Goal: Communication & Community: Answer question/provide support

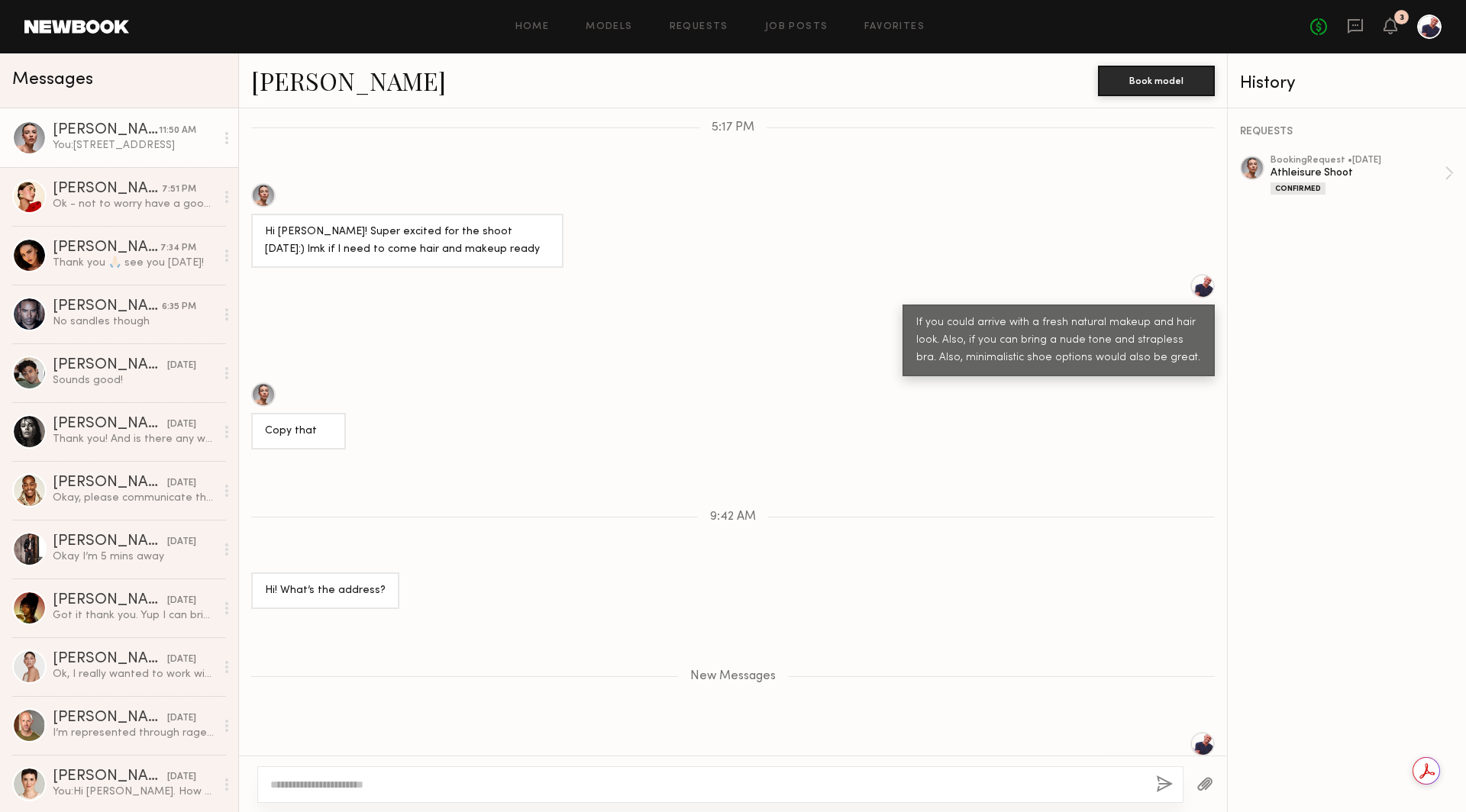
scroll to position [532, 0]
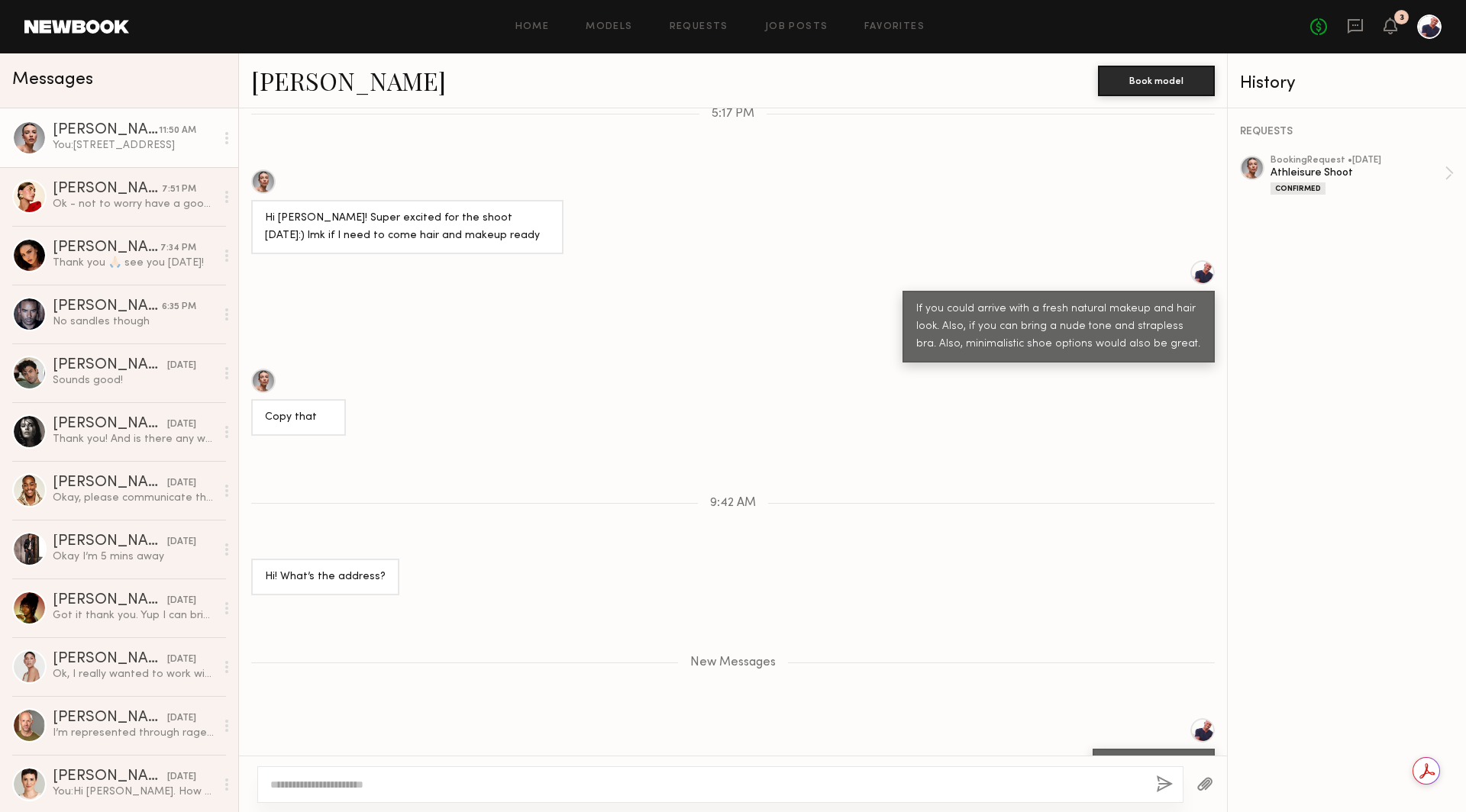
click at [142, 143] on div "You: 6607 Satsuma Ave., North Hollywood, CA 91606" at bounding box center [134, 145] width 163 height 14
click at [314, 777] on div at bounding box center [707, 784] width 873 height 15
click at [324, 790] on textarea at bounding box center [707, 784] width 873 height 15
click at [642, 767] on textarea "**********" at bounding box center [708, 777] width 875 height 31
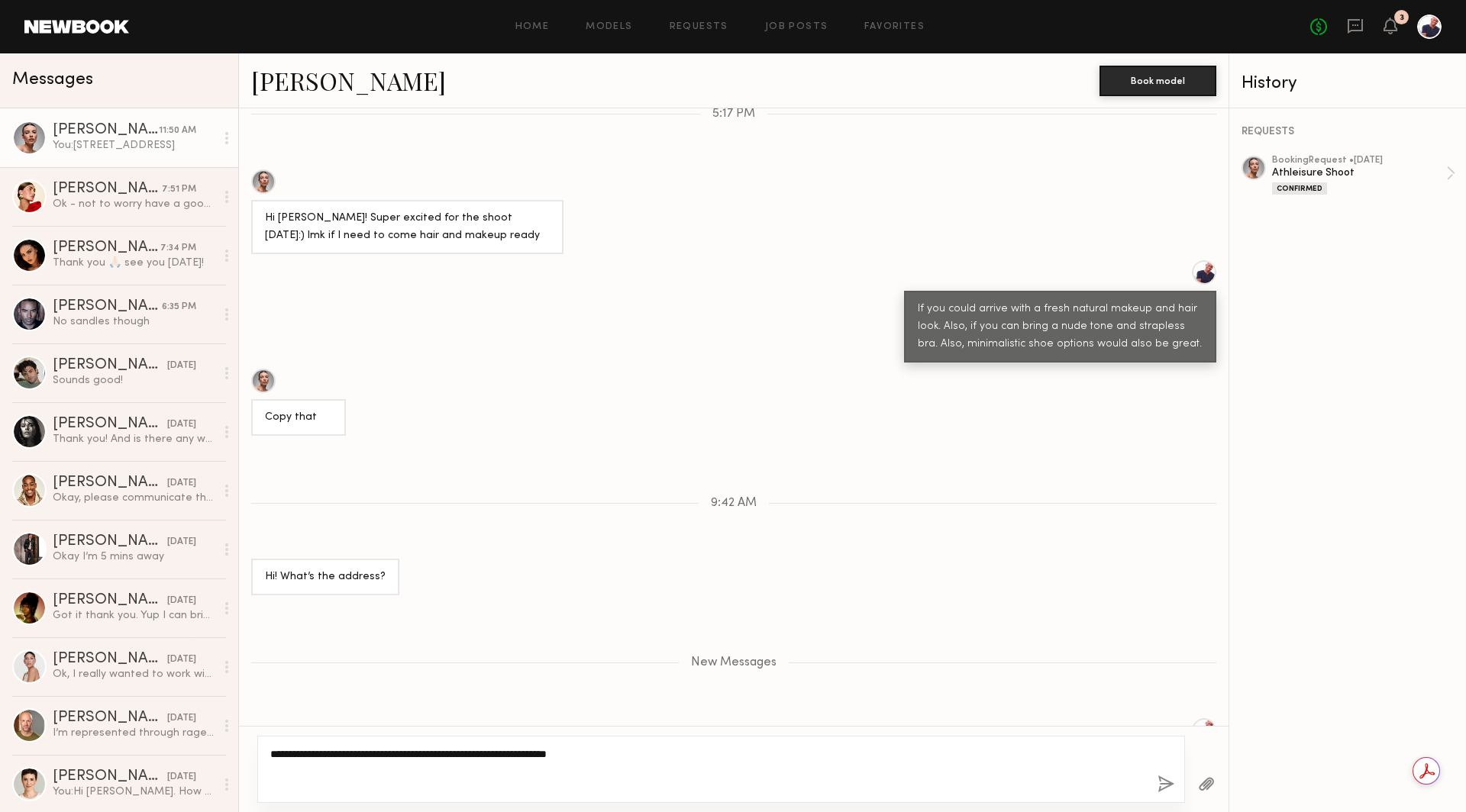
type textarea "**********"
click at [1170, 782] on button "button" at bounding box center [1166, 785] width 17 height 19
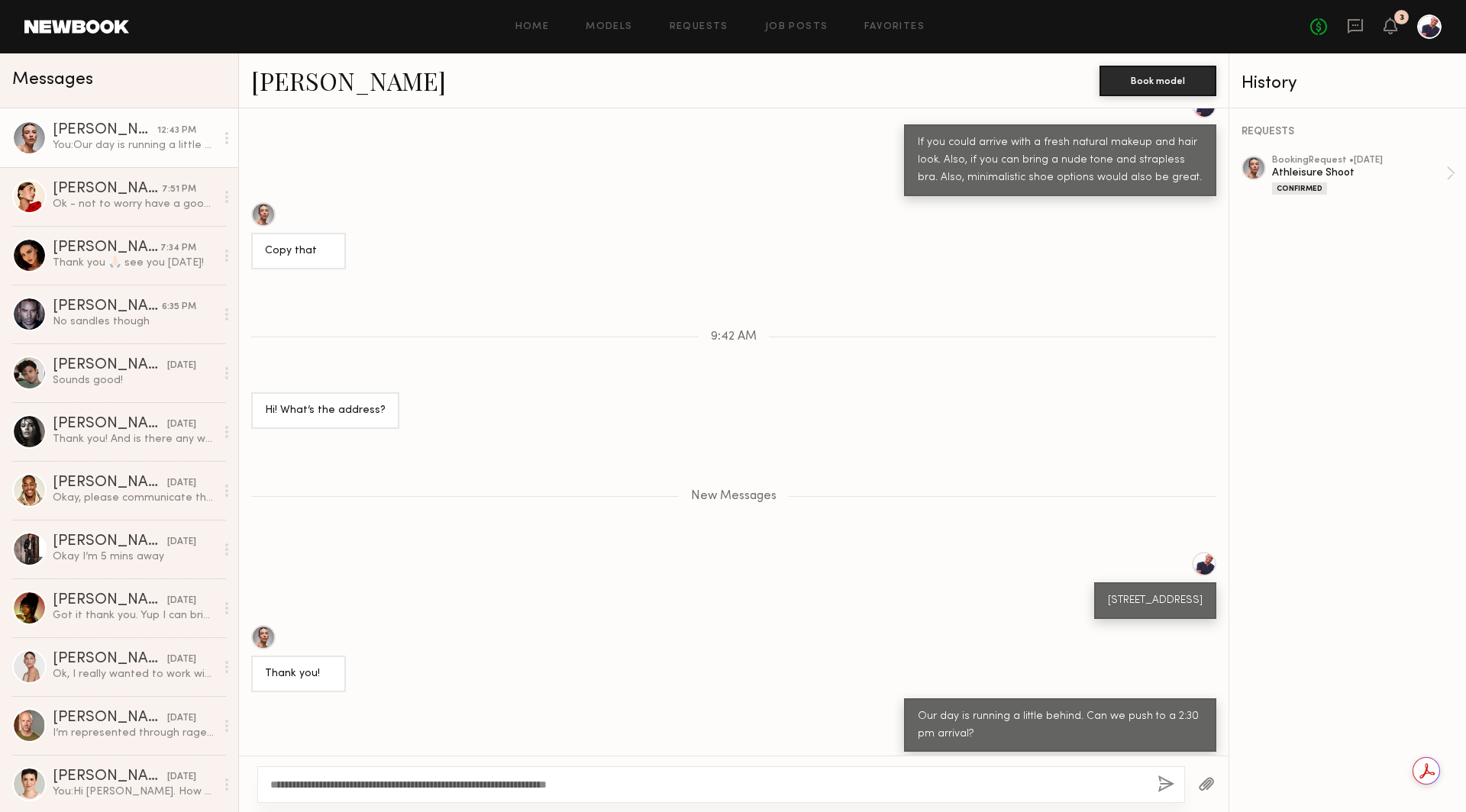
scroll to position [681, 0]
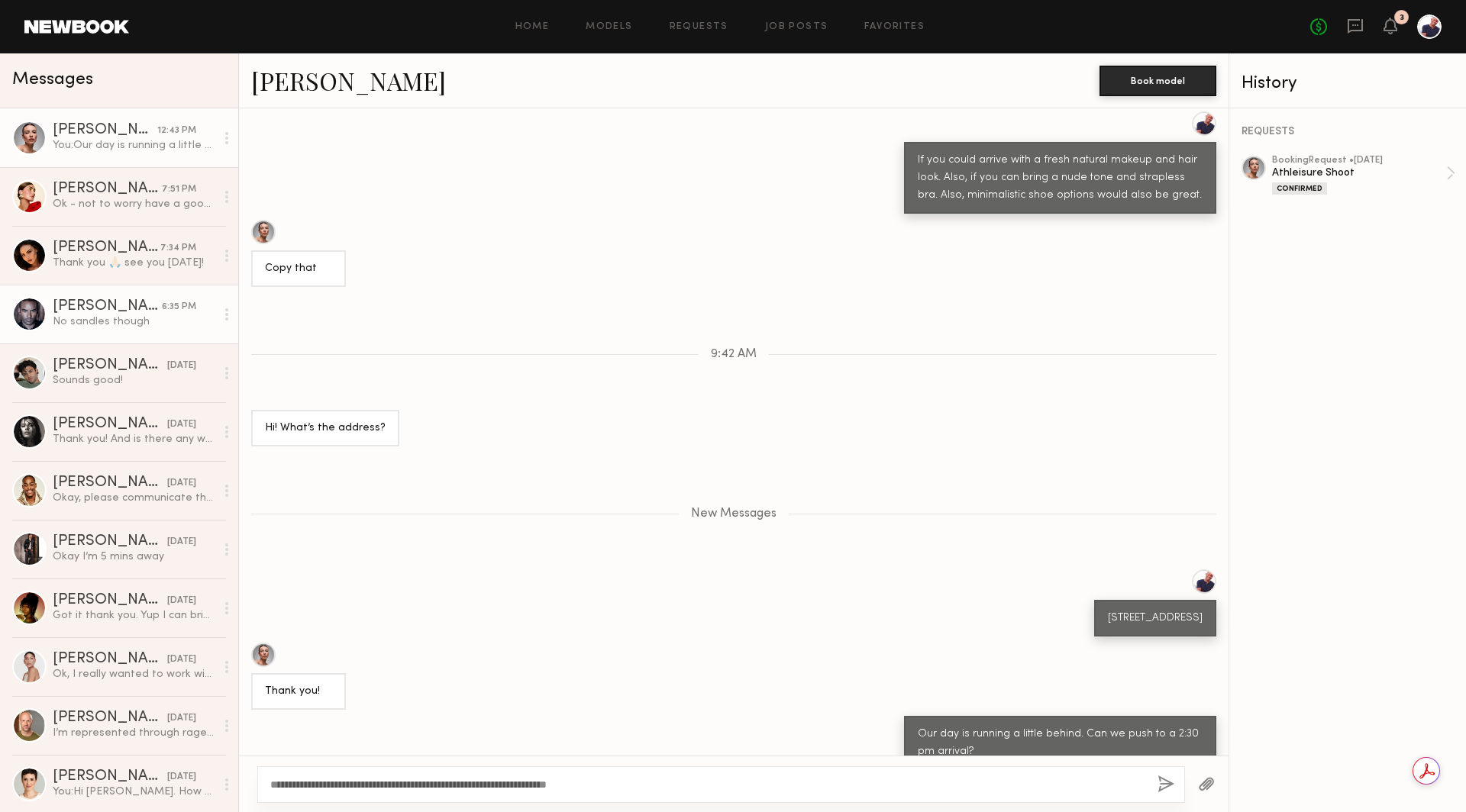
click at [129, 300] on div "Ricky J." at bounding box center [107, 306] width 109 height 15
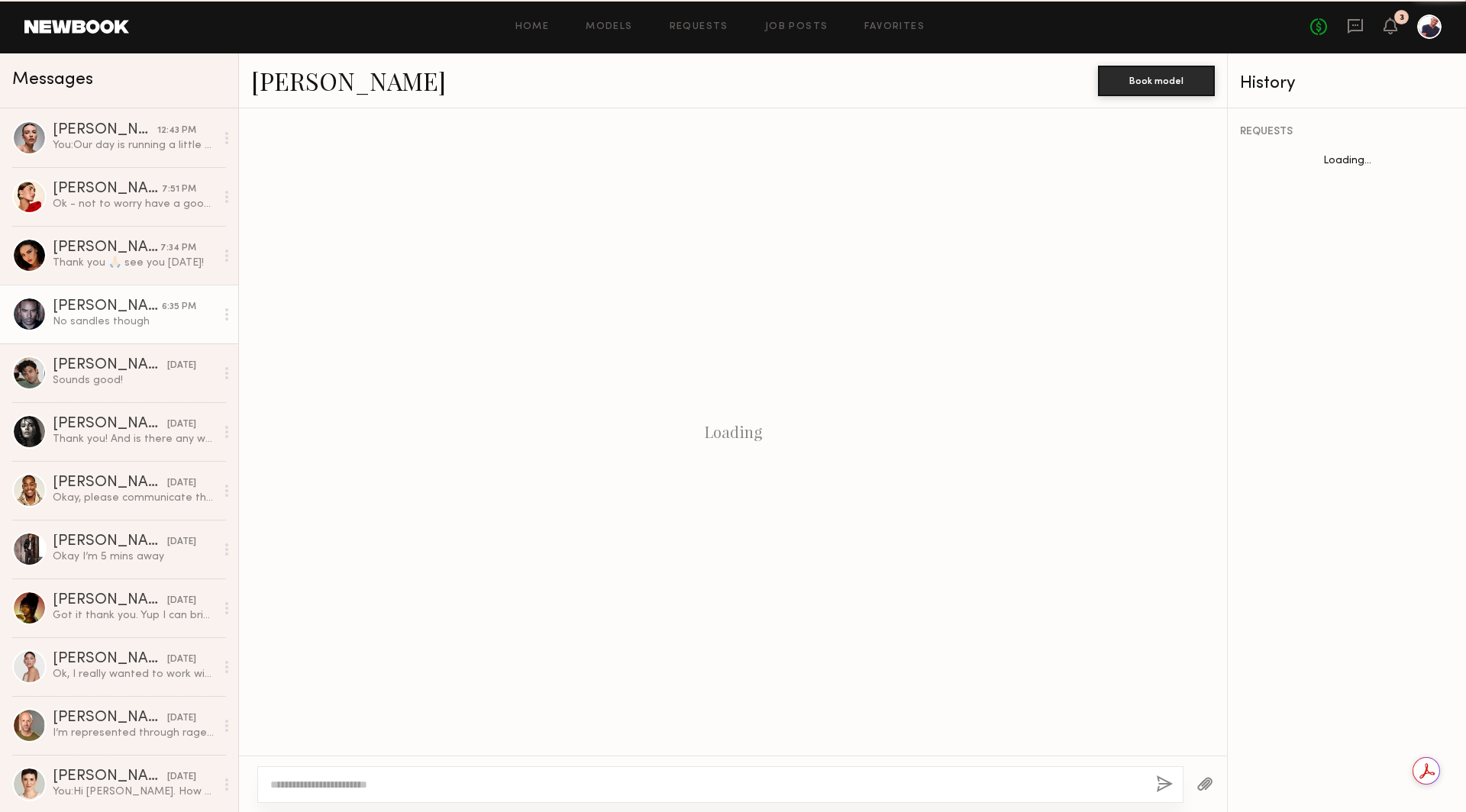
scroll to position [432, 0]
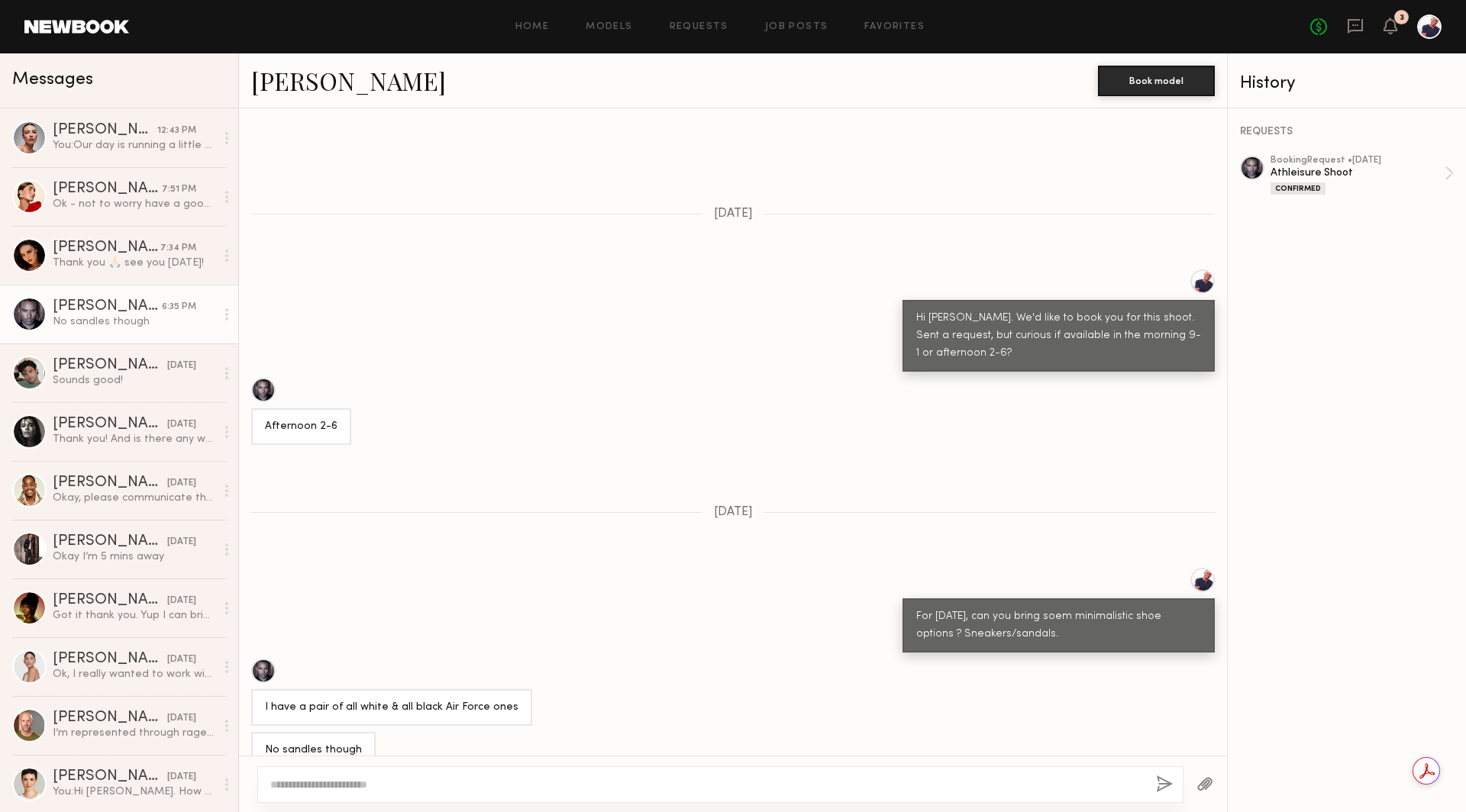
click at [388, 787] on textarea at bounding box center [707, 784] width 873 height 15
type textarea "**********"
click at [1159, 781] on button "button" at bounding box center [1166, 785] width 17 height 19
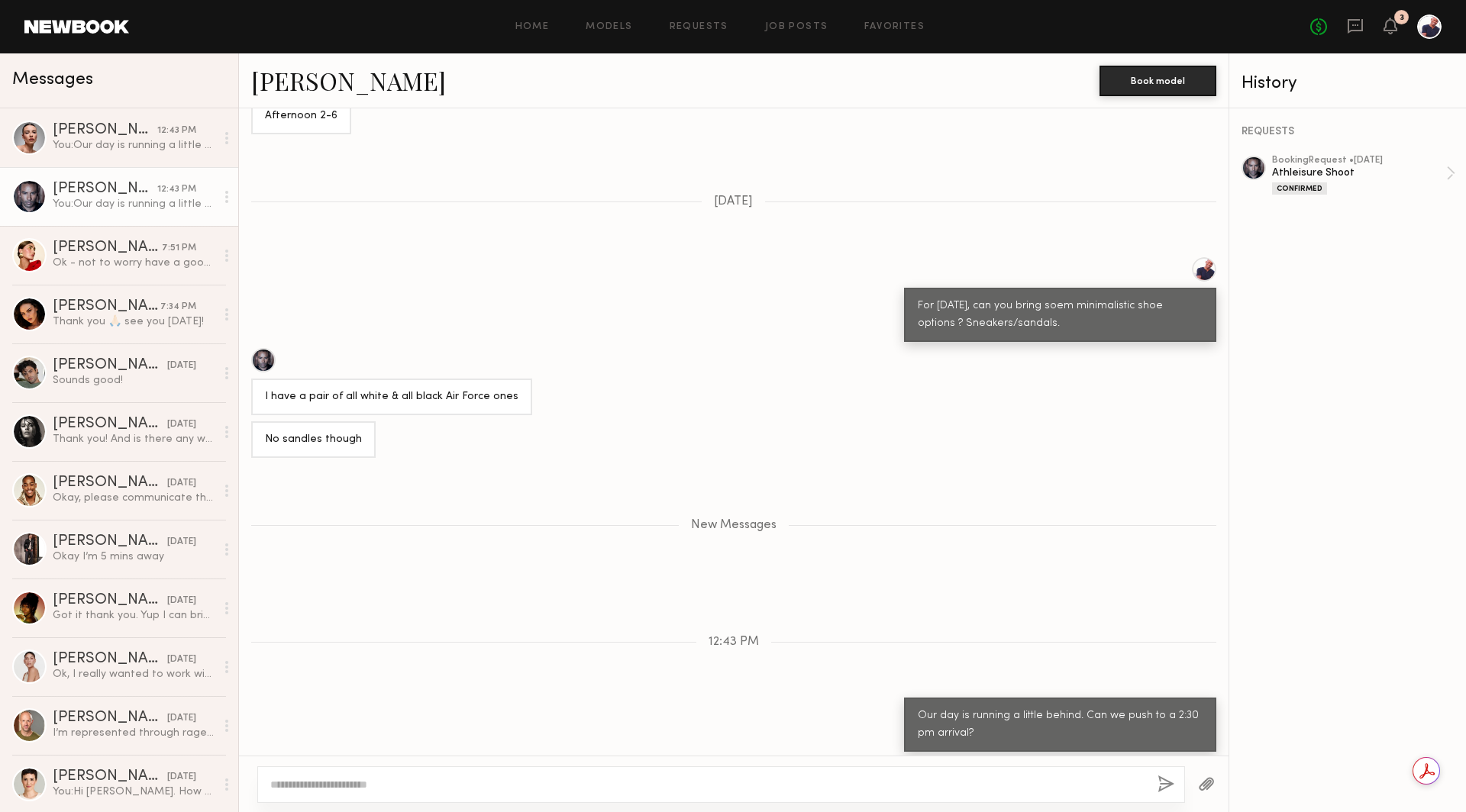
scroll to position [726, 0]
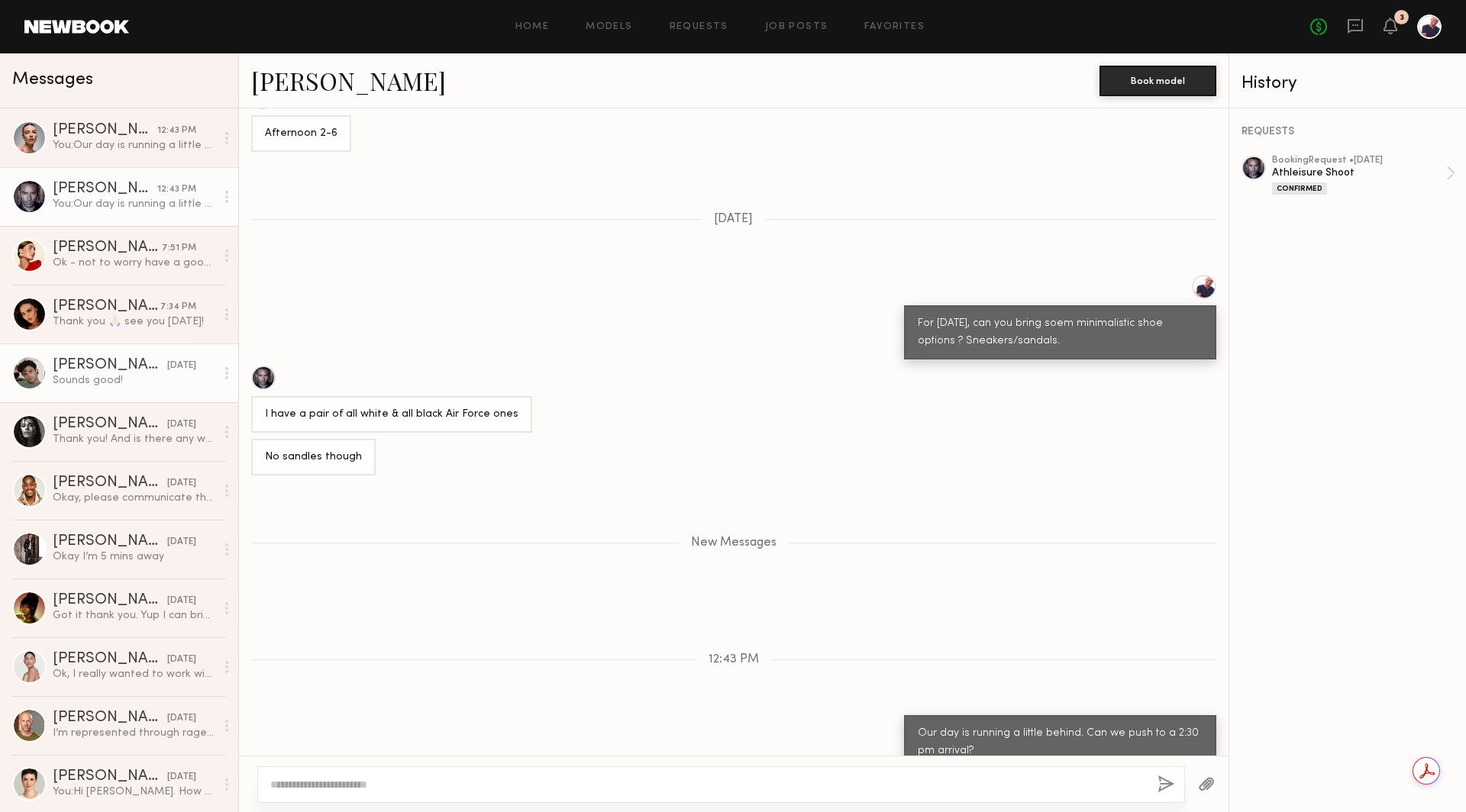
click at [101, 366] on div "Jason K." at bounding box center [110, 365] width 114 height 15
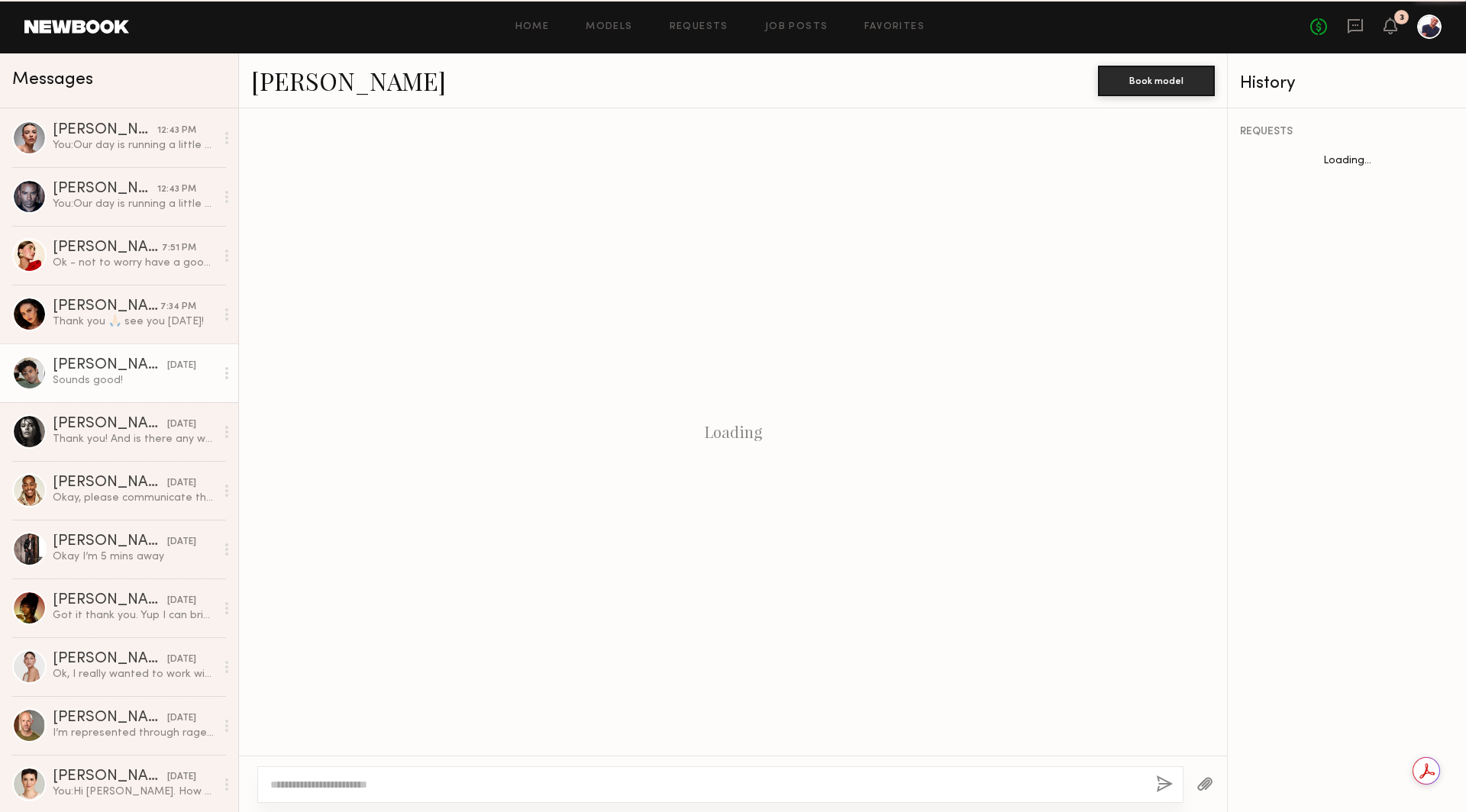
scroll to position [575, 0]
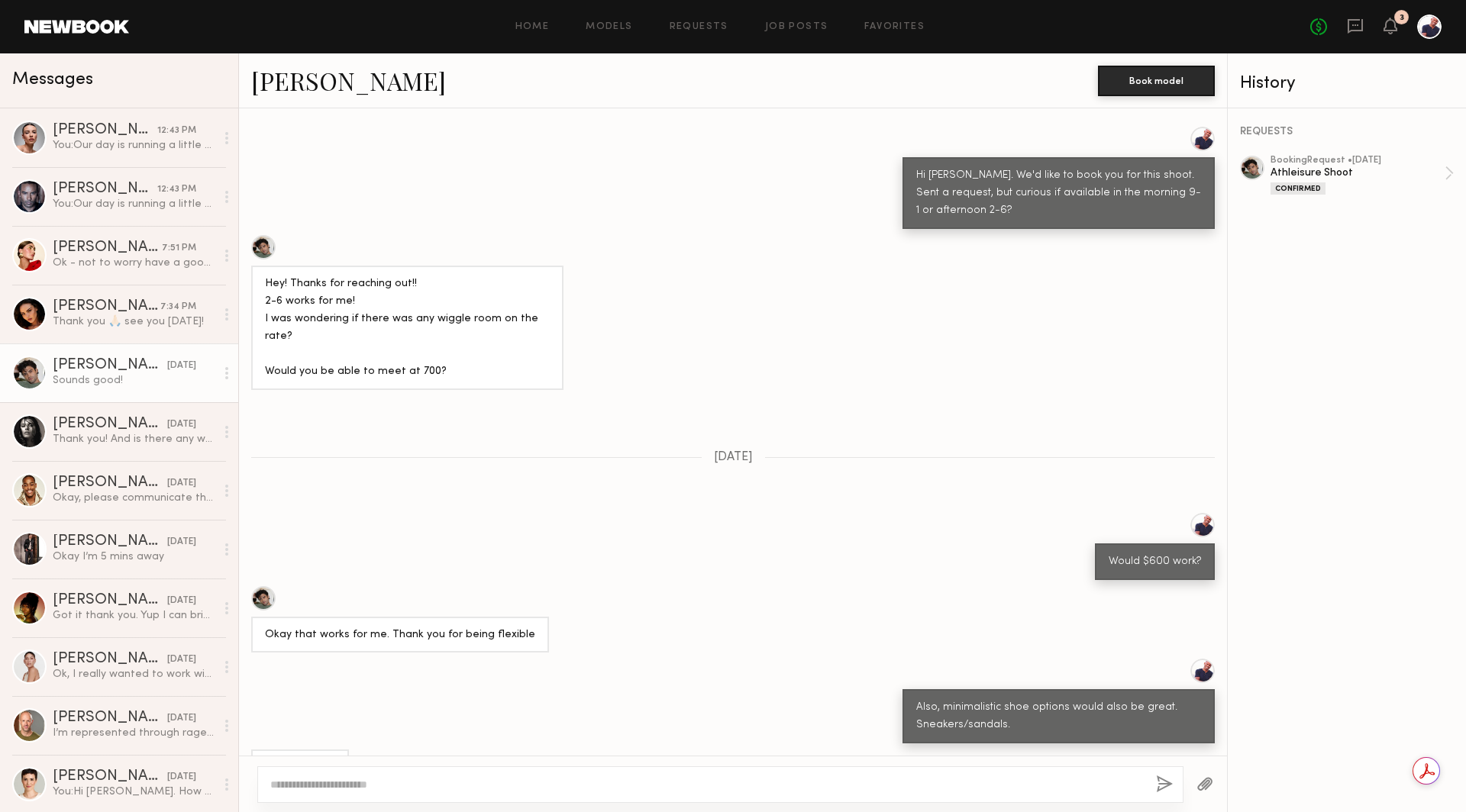
click at [395, 791] on textarea at bounding box center [707, 784] width 873 height 15
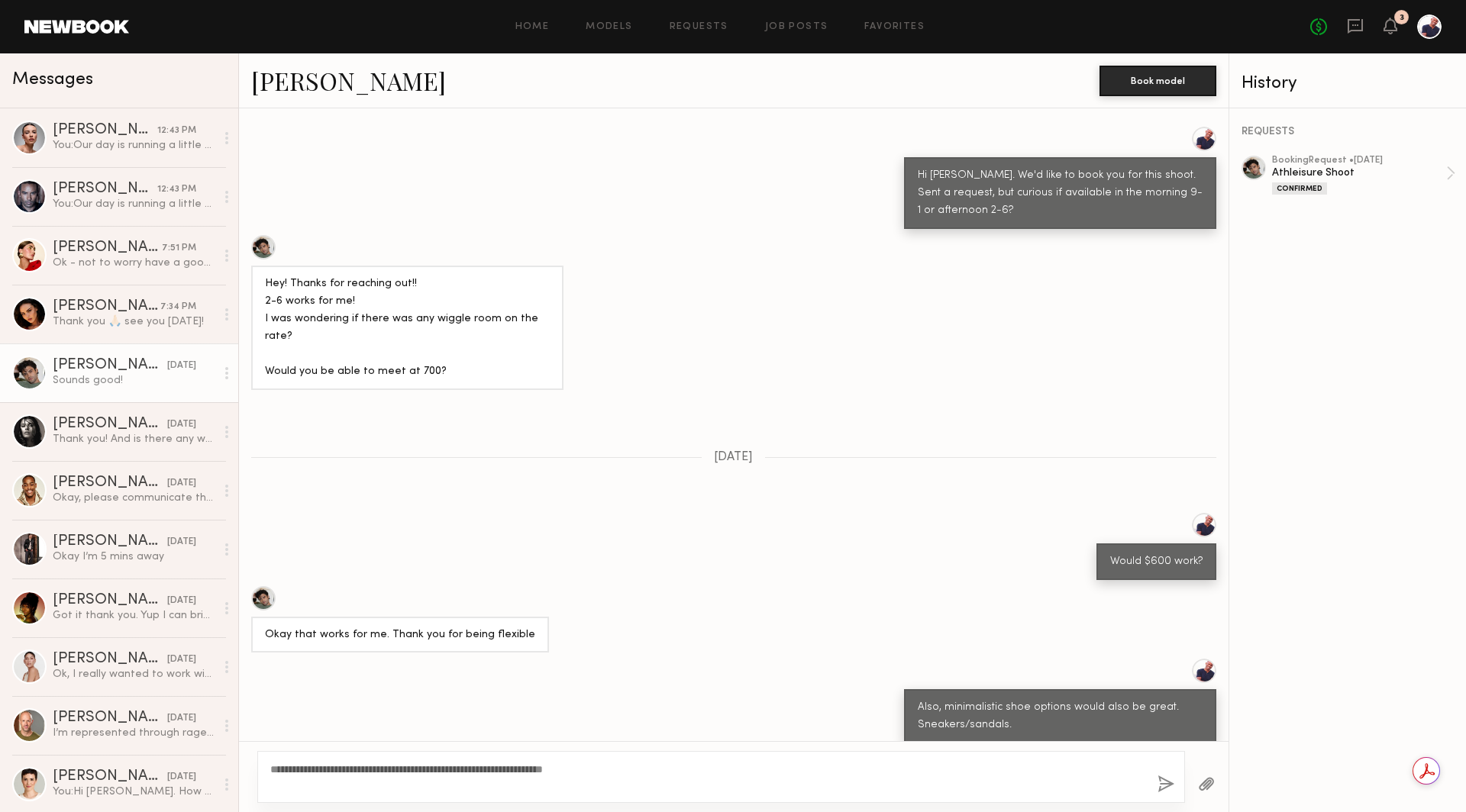
type textarea "**********"
click at [1159, 785] on button "button" at bounding box center [1166, 785] width 17 height 19
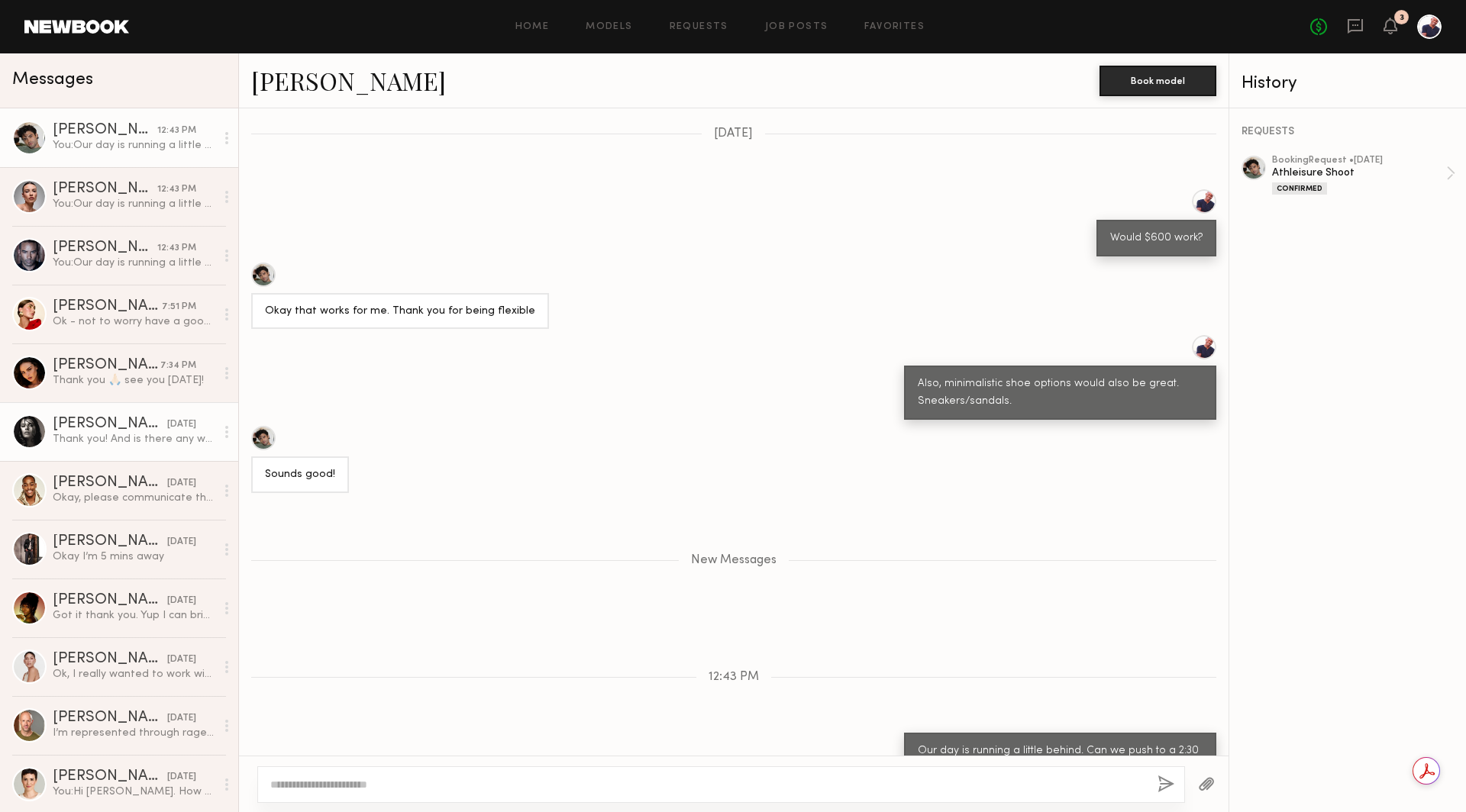
click at [135, 438] on div "Thank you! And is there any way we could move the shoot to Friday or another da…" at bounding box center [134, 439] width 163 height 14
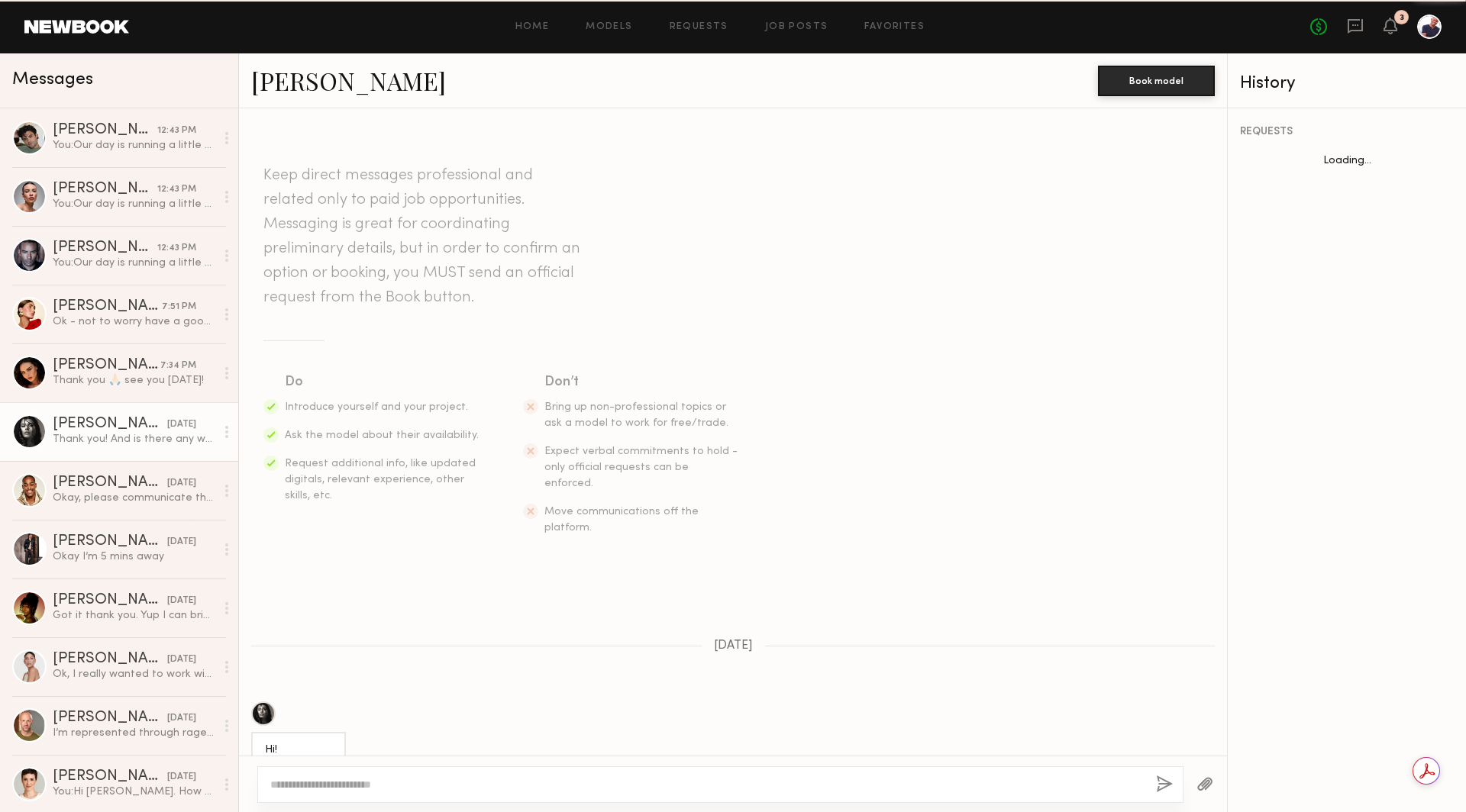
scroll to position [423, 0]
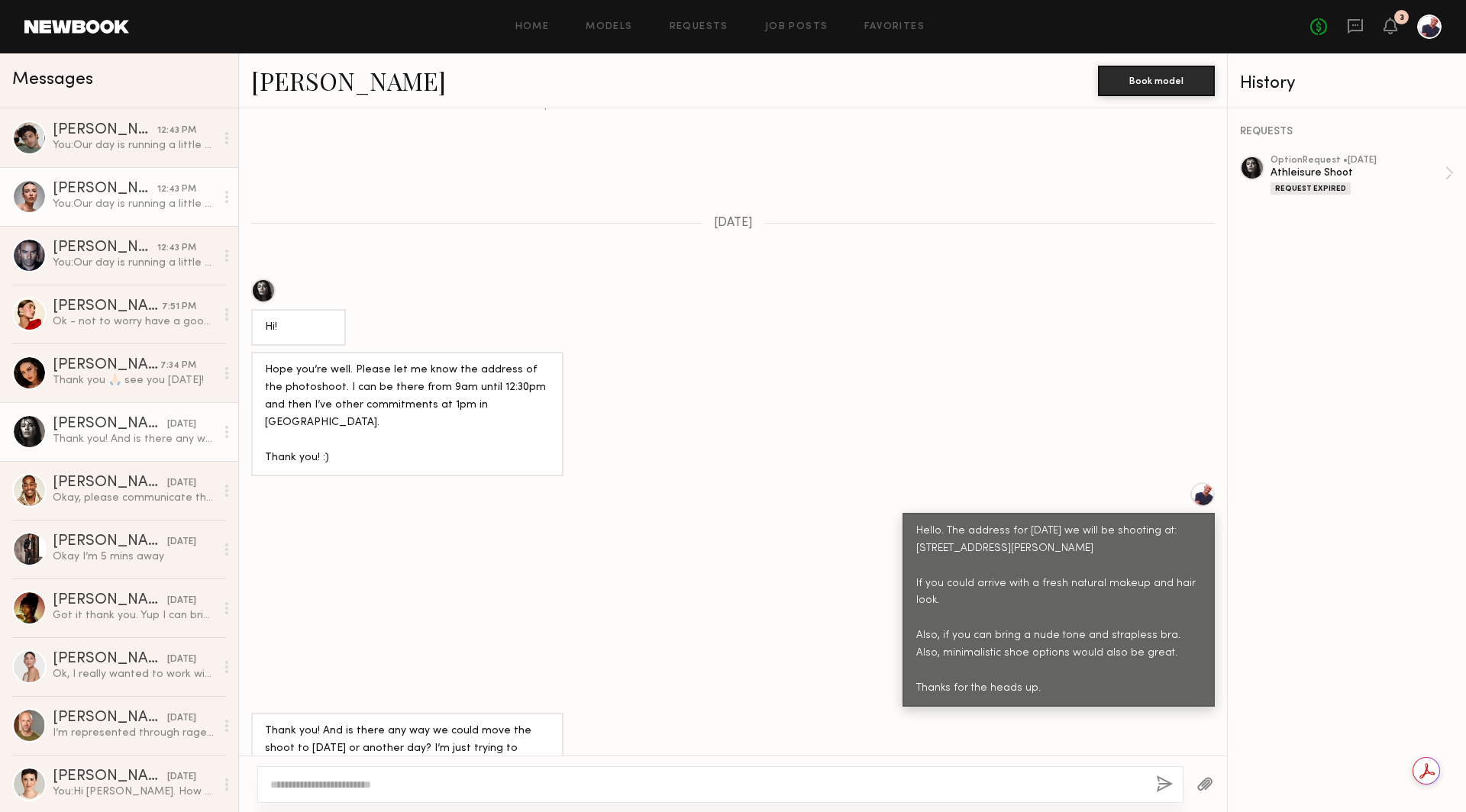
click at [131, 190] on div "Emma H." at bounding box center [105, 189] width 104 height 15
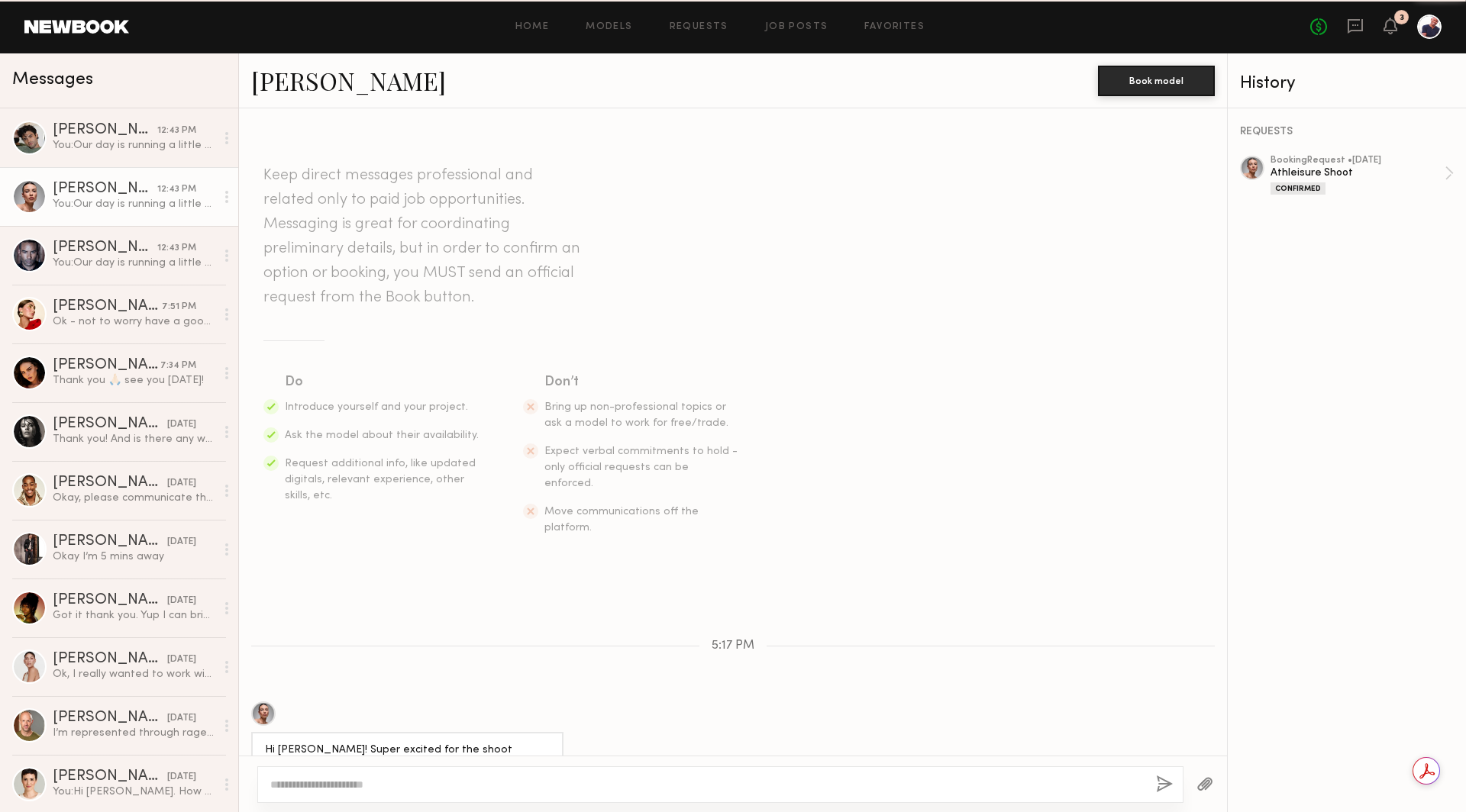
scroll to position [565, 0]
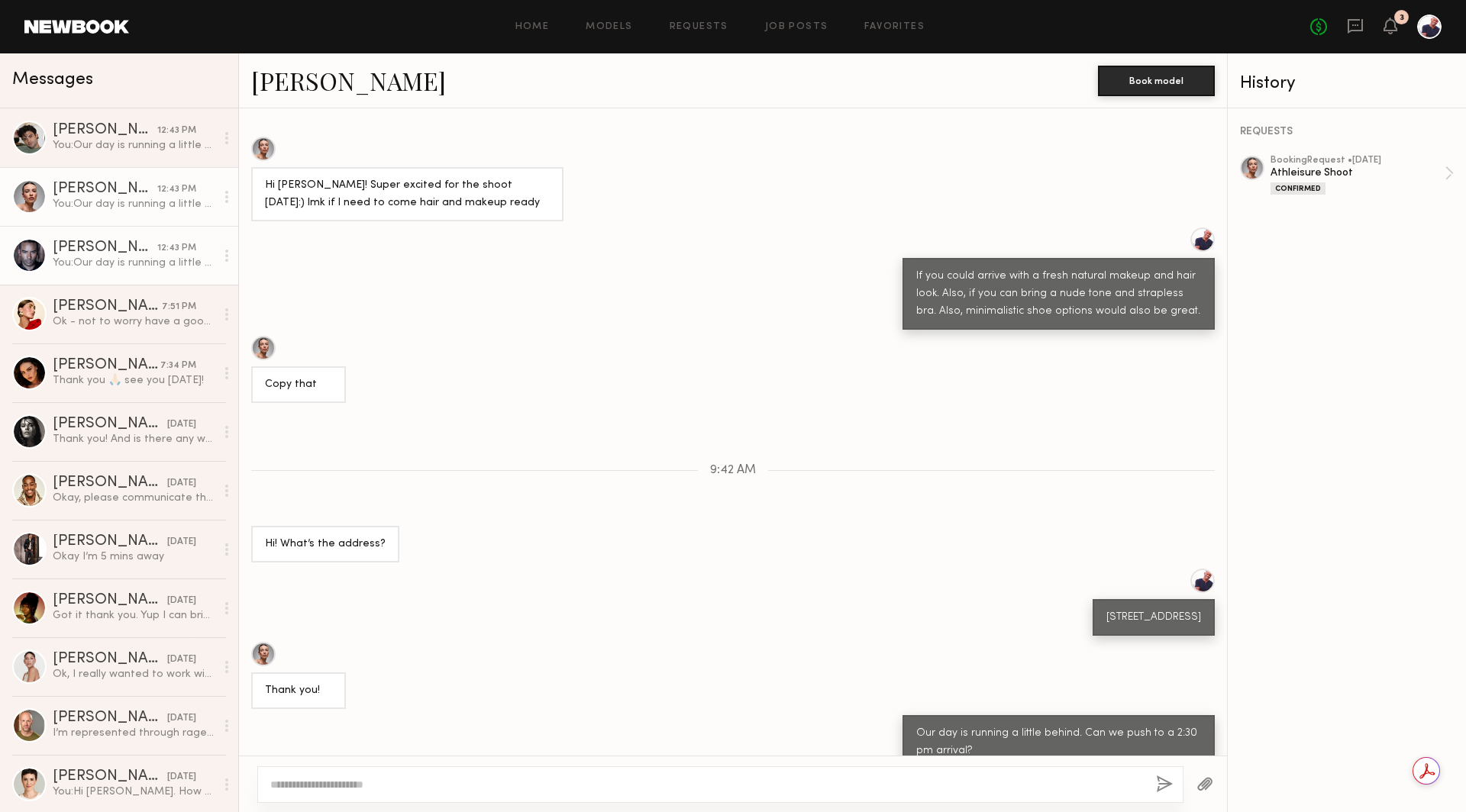
click at [106, 258] on div "You: Our day is running a little behind. Can we push to a 2:30 pm arrival?" at bounding box center [134, 263] width 163 height 14
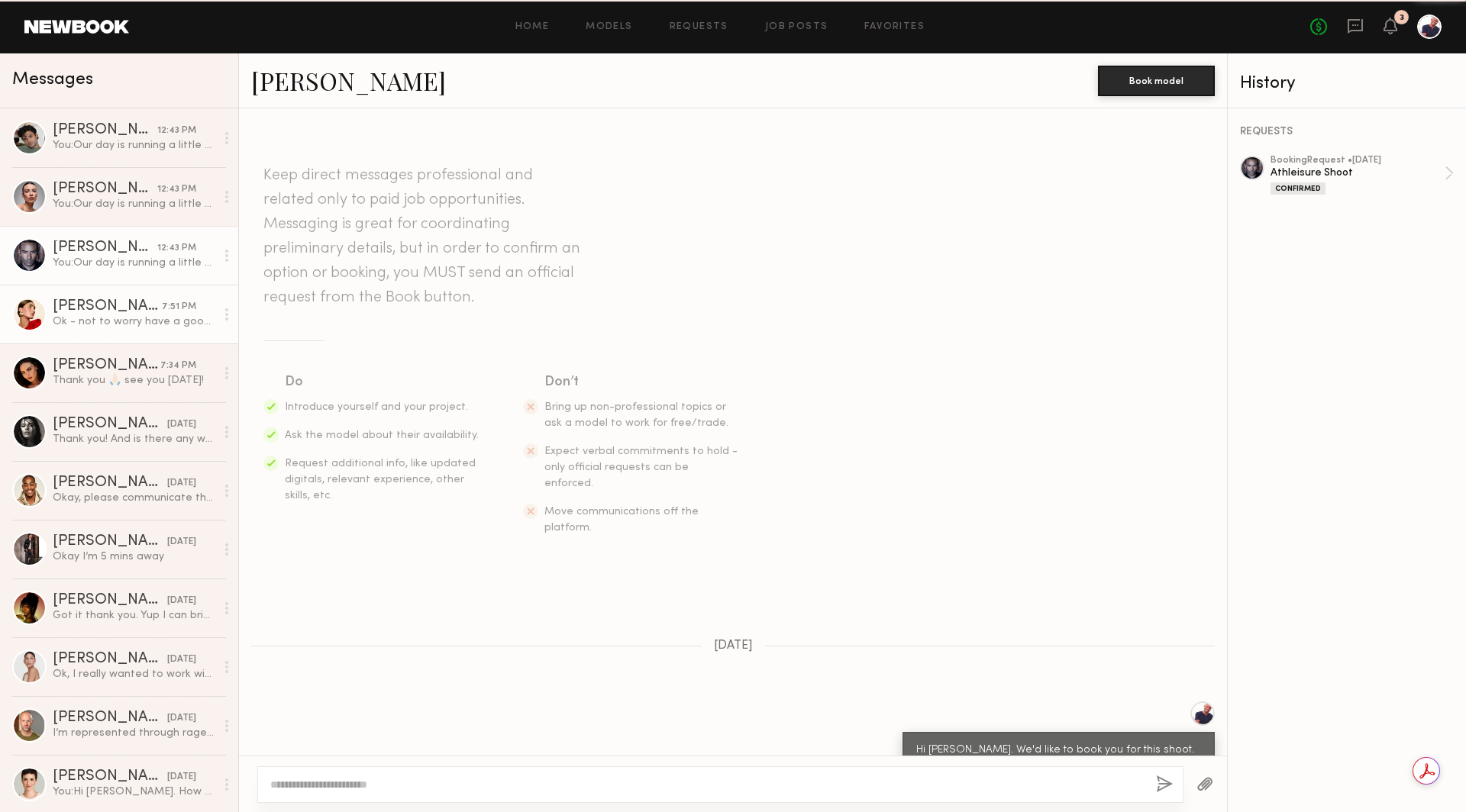
scroll to position [609, 0]
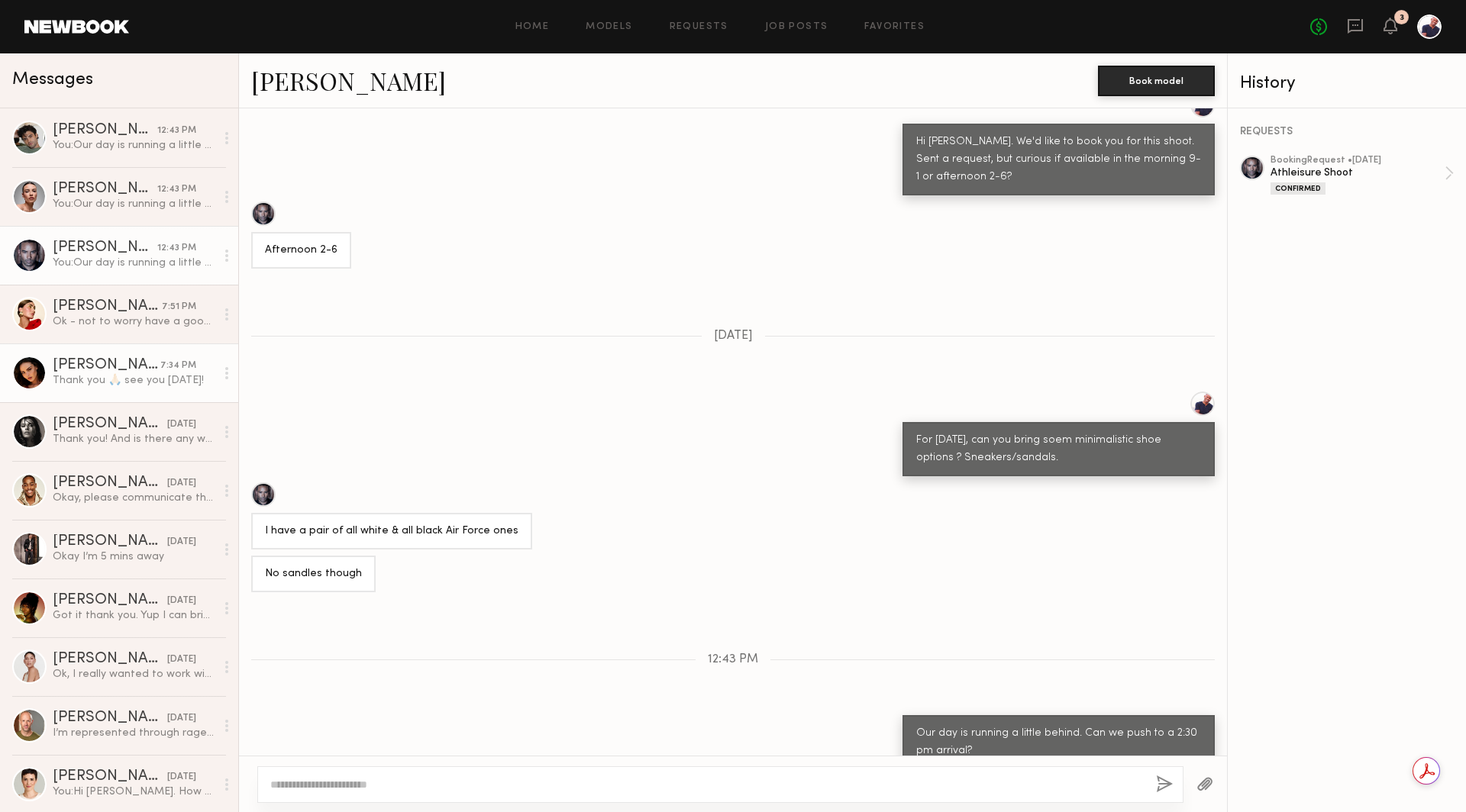
click at [81, 375] on div "Thank you 🙏🏻 see you tomorrow!" at bounding box center [134, 381] width 163 height 14
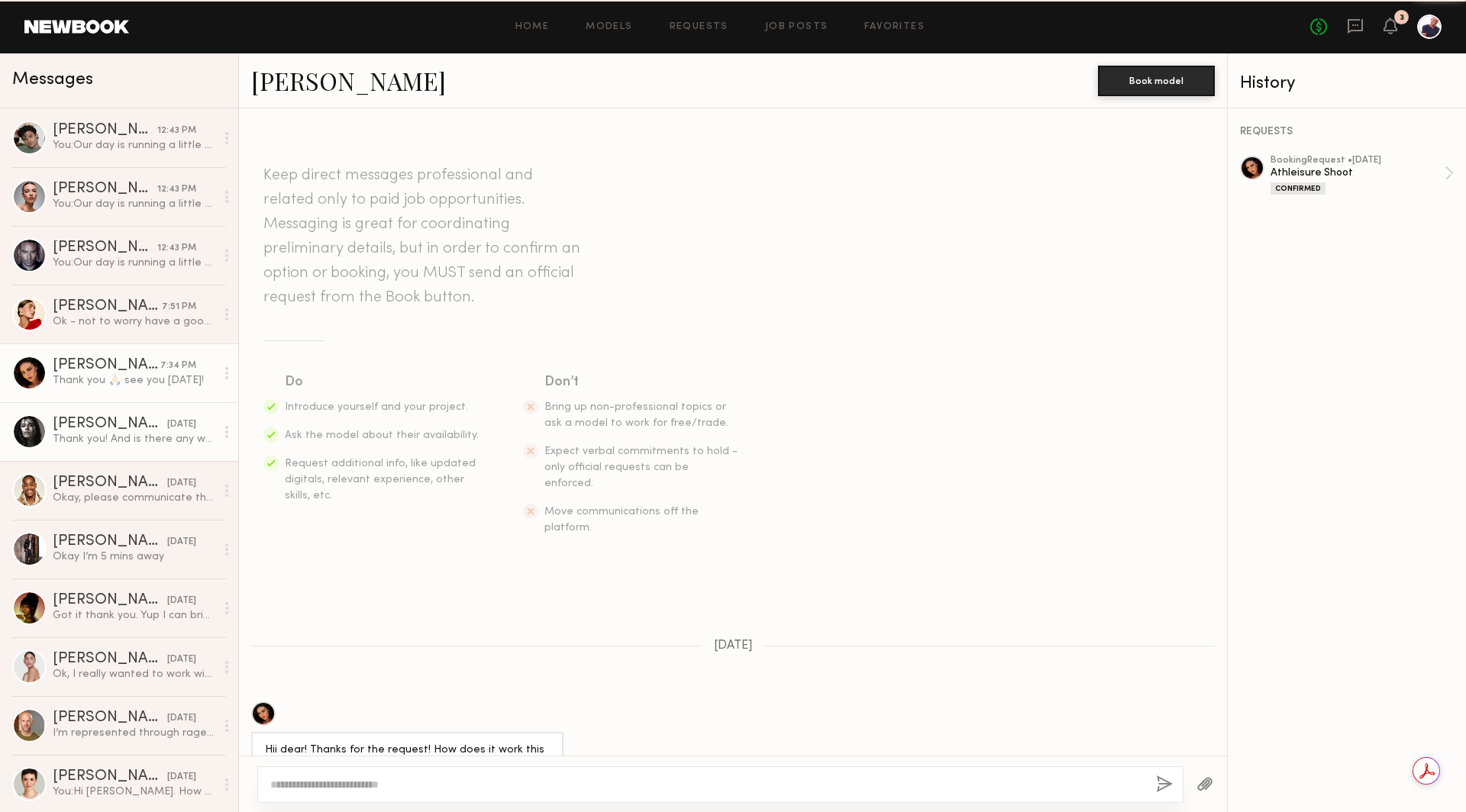
scroll to position [608, 0]
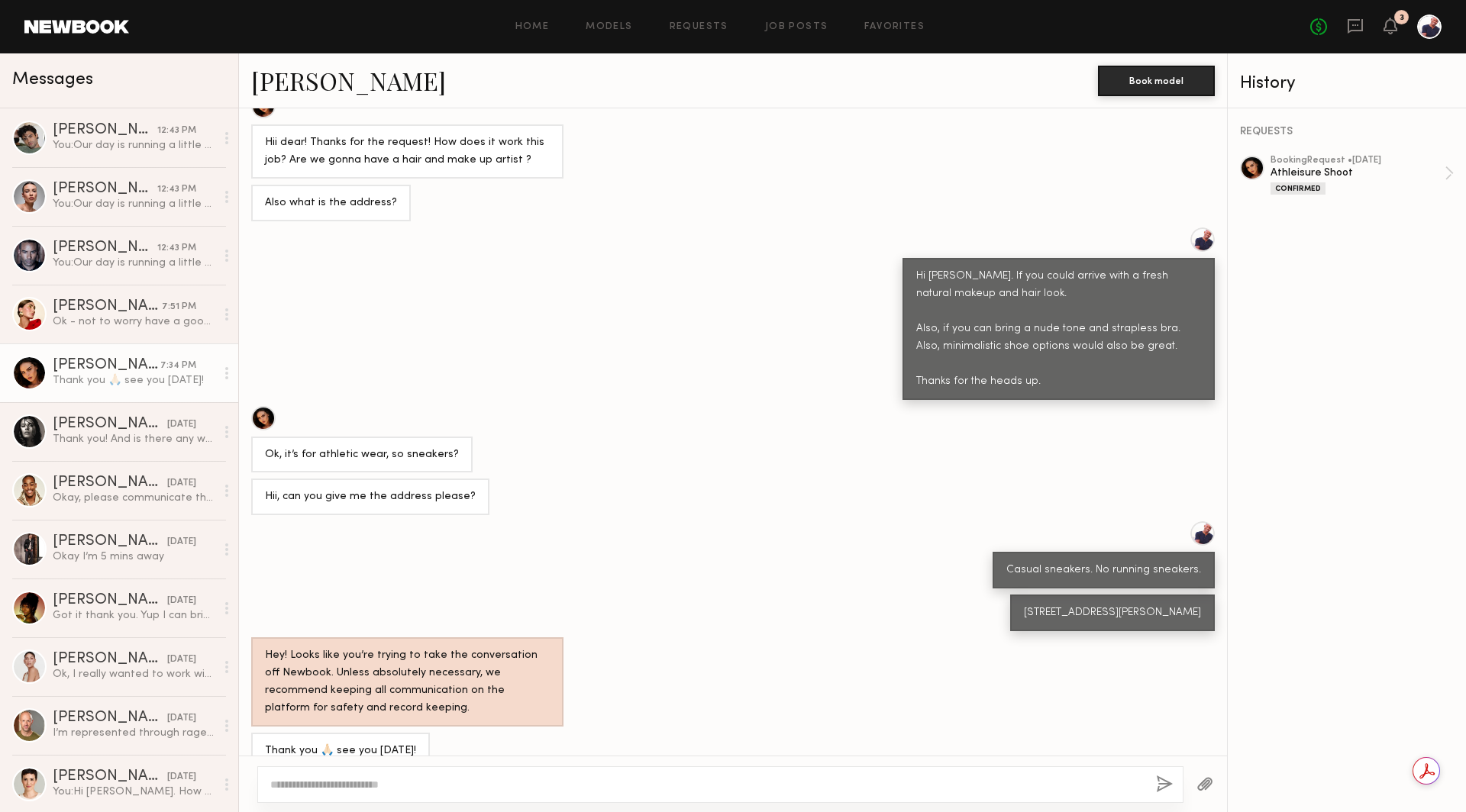
click at [484, 351] on div "Hi Isabella. If you could arrive with a fresh natural makeup and hair look. Als…" at bounding box center [732, 314] width 988 height 173
click at [149, 203] on div "You: Our day is running a little behind. Can we push to a 2:30 pm arrival?" at bounding box center [134, 204] width 163 height 14
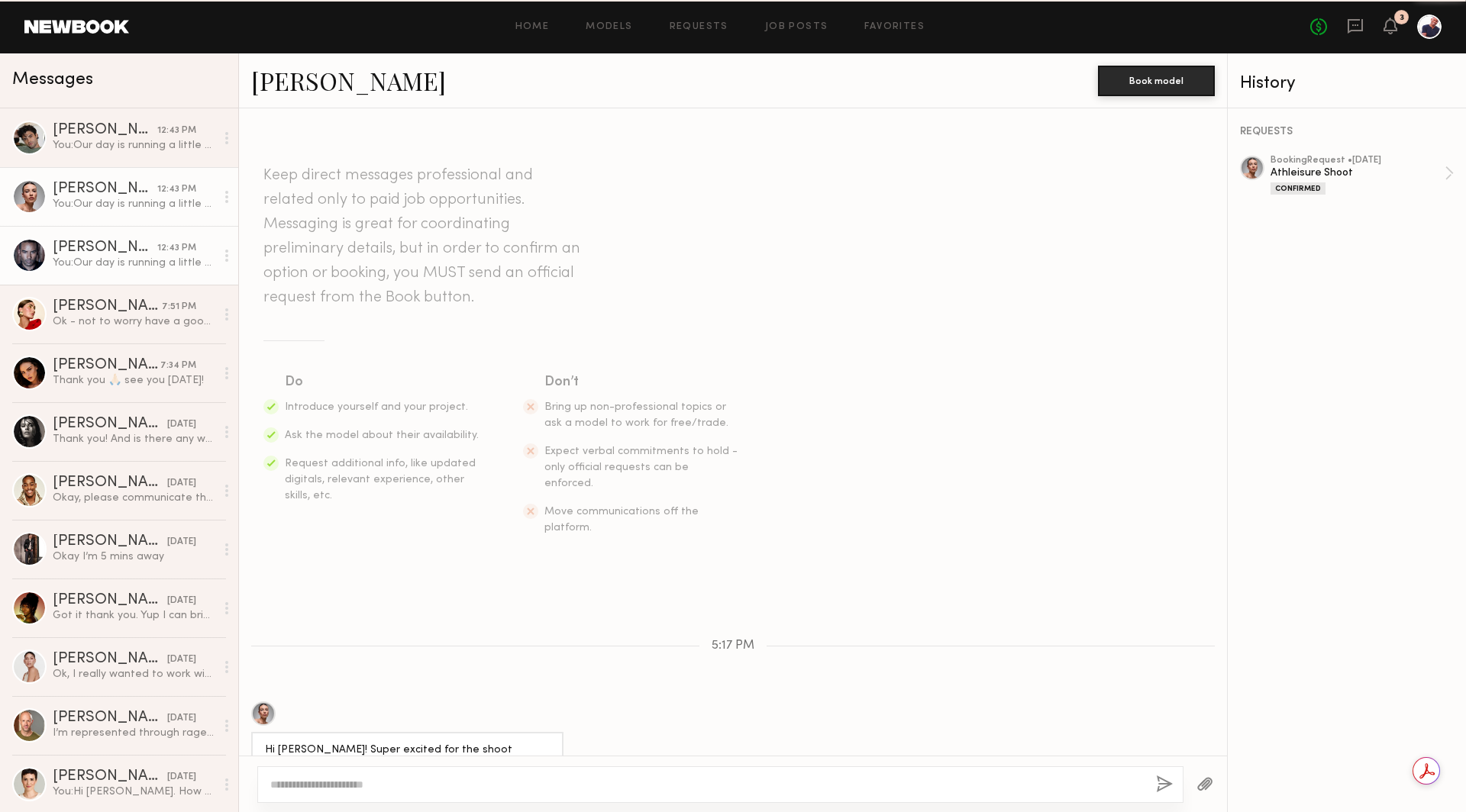
scroll to position [637, 0]
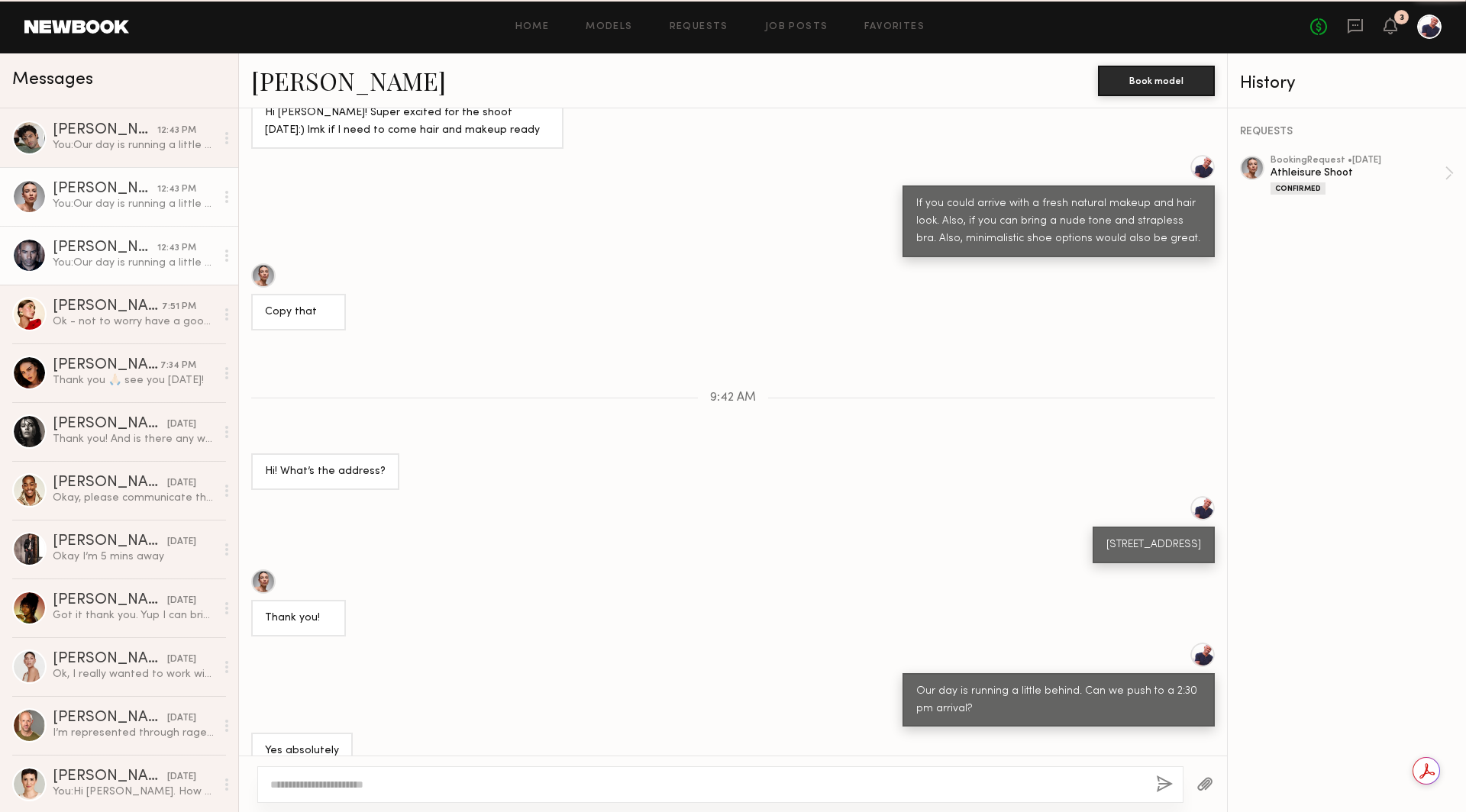
click at [128, 248] on div "Ricky J." at bounding box center [105, 248] width 104 height 15
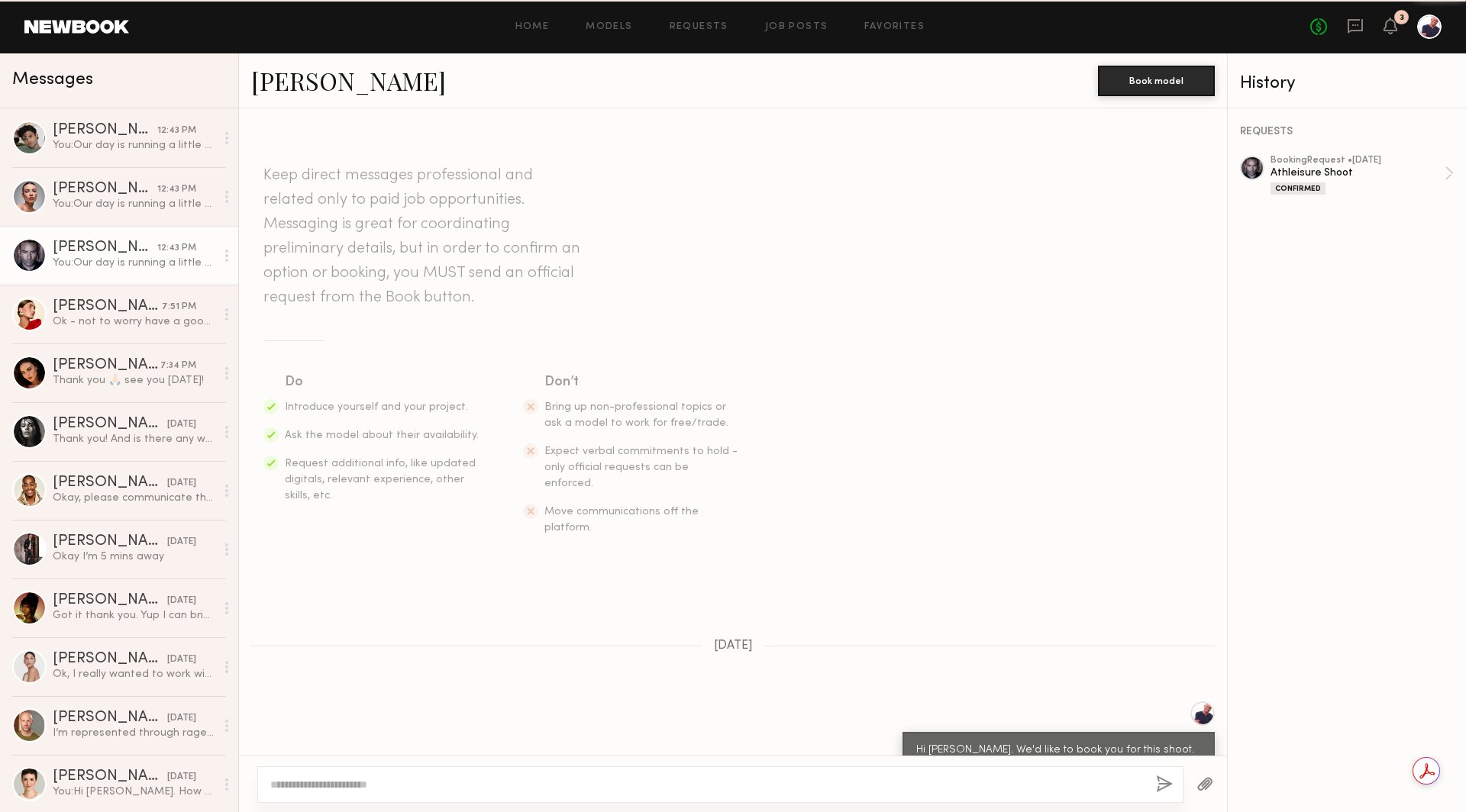
scroll to position [609, 0]
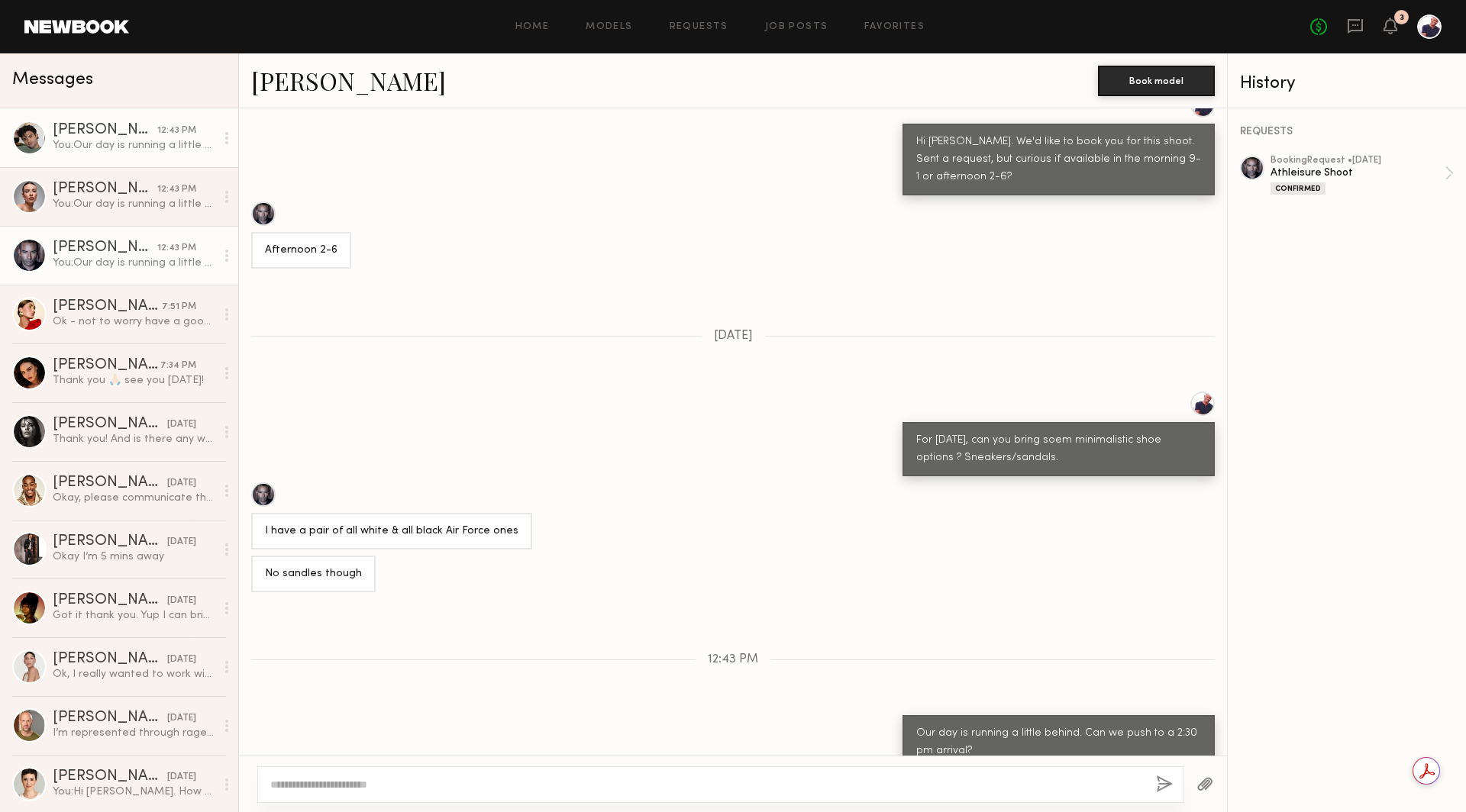
click at [117, 141] on div "You: Our day is running a little behind. Can we push to a 2:30 pm arrival?" at bounding box center [134, 145] width 163 height 14
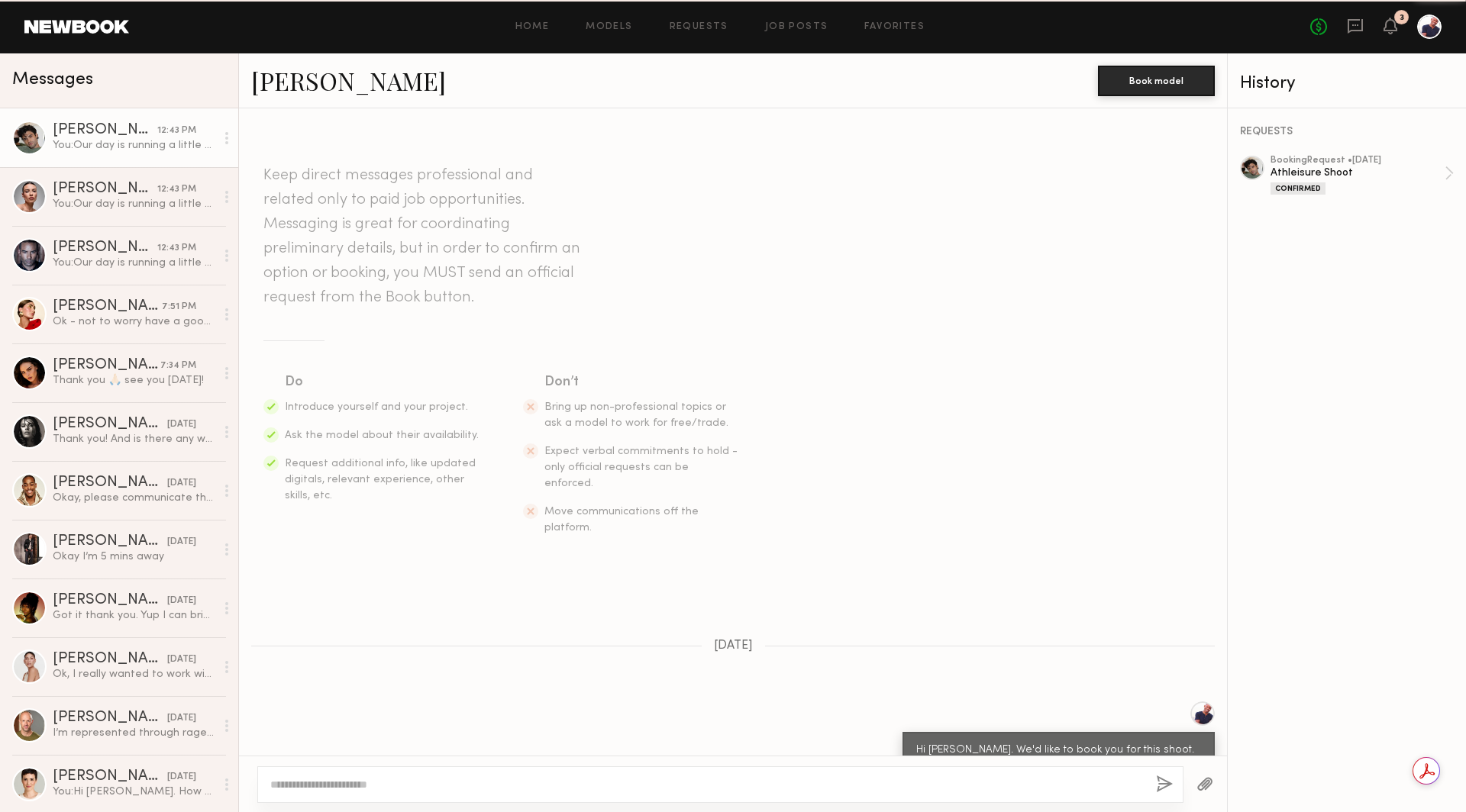
scroll to position [855, 0]
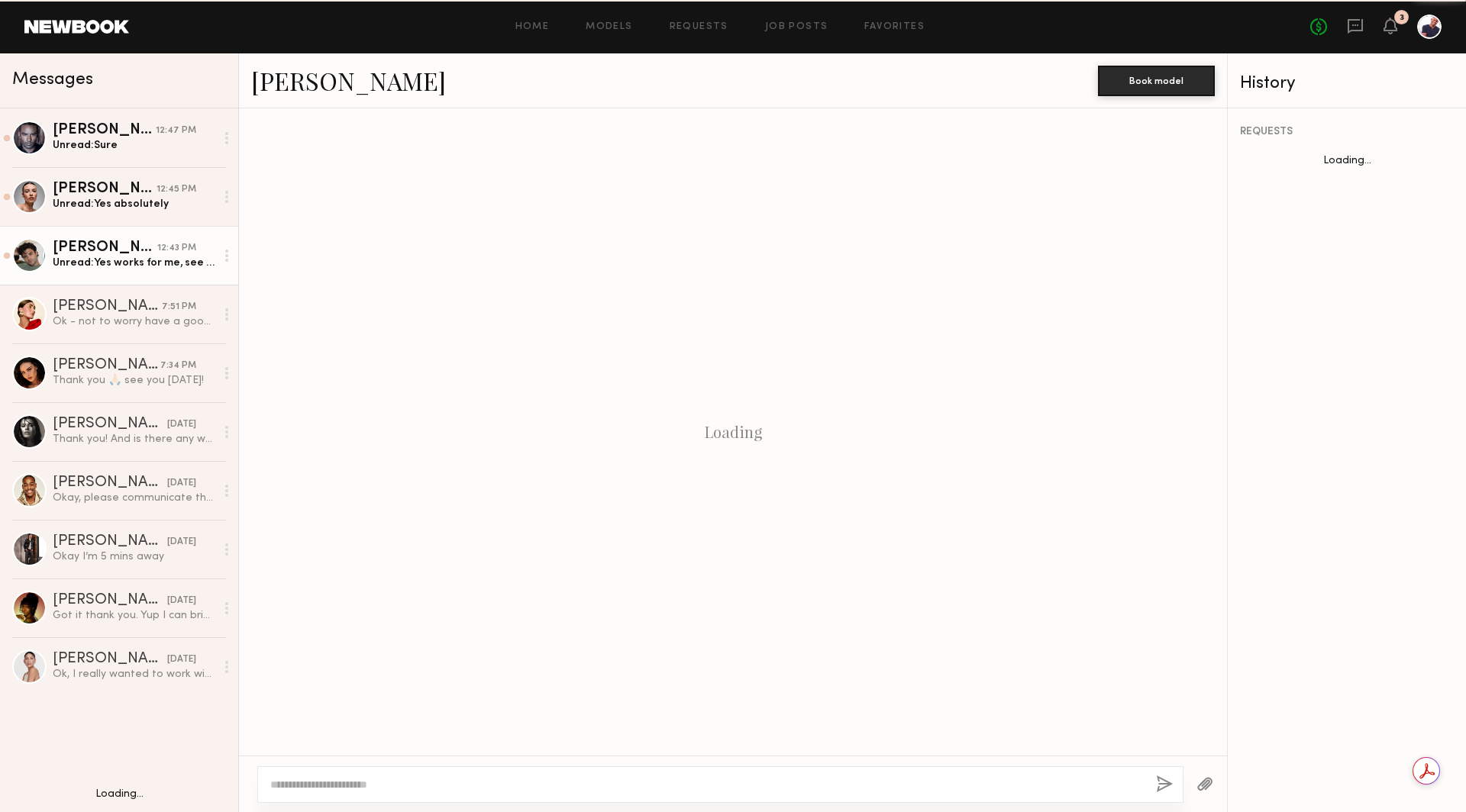
scroll to position [971, 0]
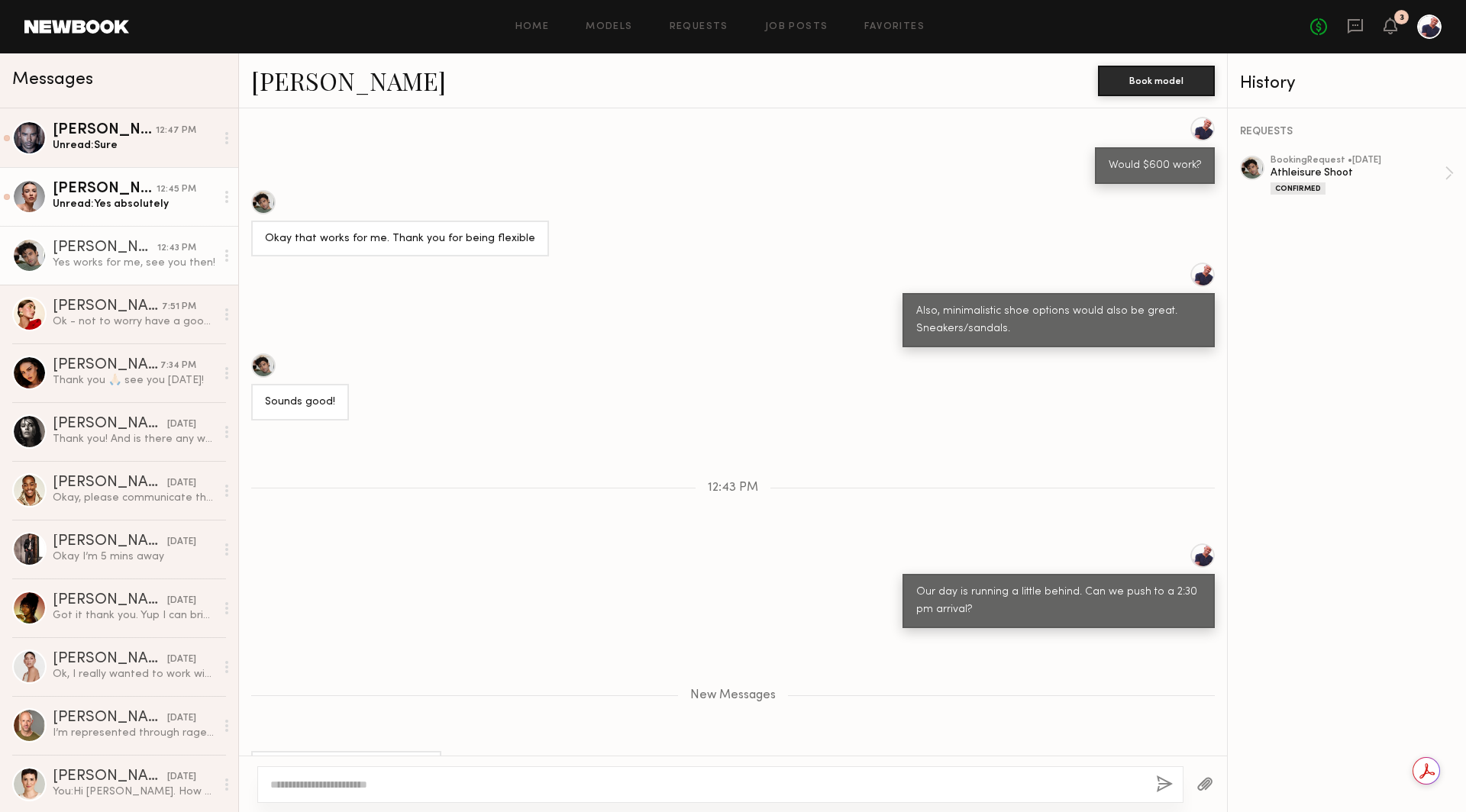
click at [123, 143] on div "Unread: Sure" at bounding box center [134, 145] width 163 height 14
click at [112, 198] on div "Unread: Yes absolutely" at bounding box center [134, 204] width 163 height 14
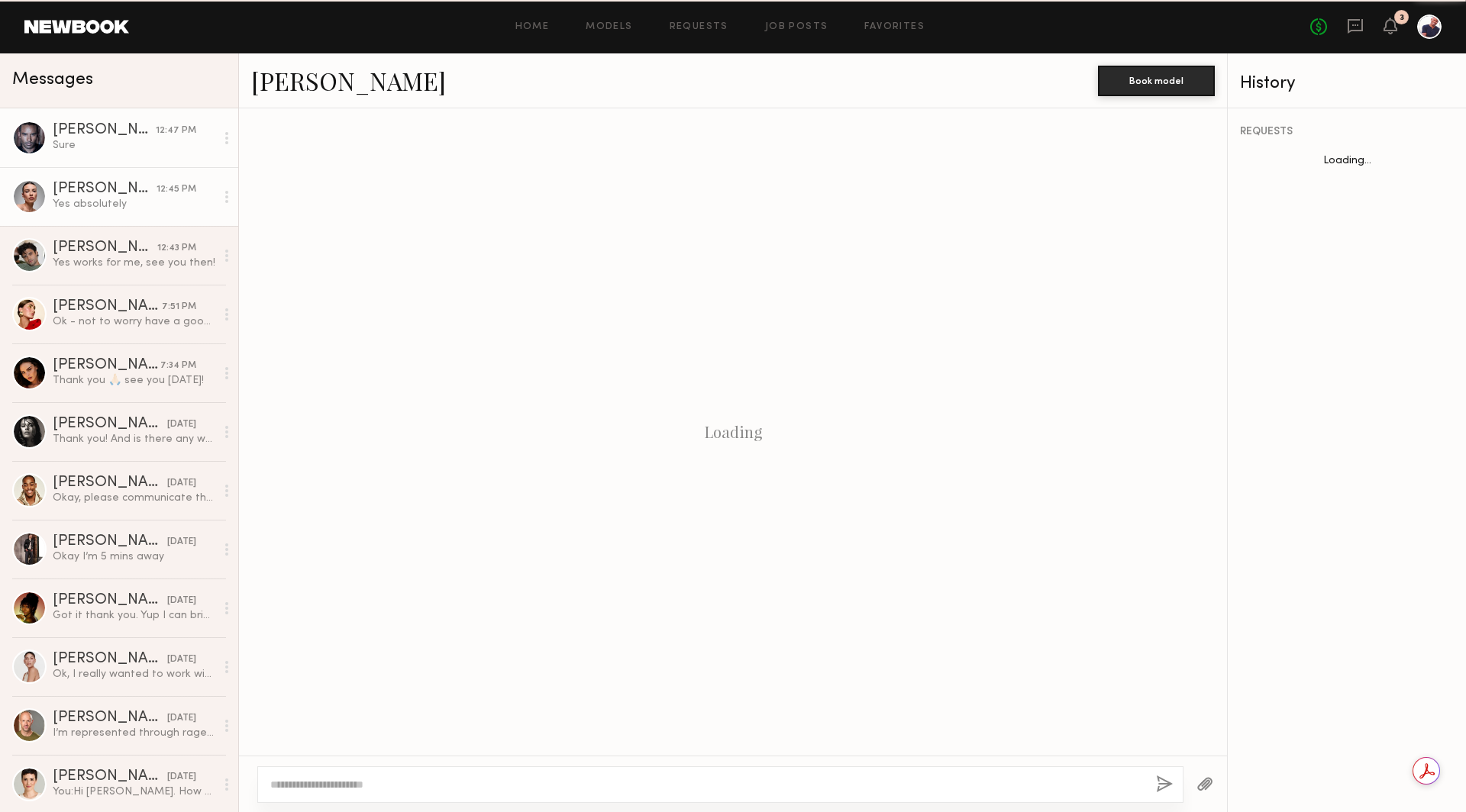
scroll to position [637, 0]
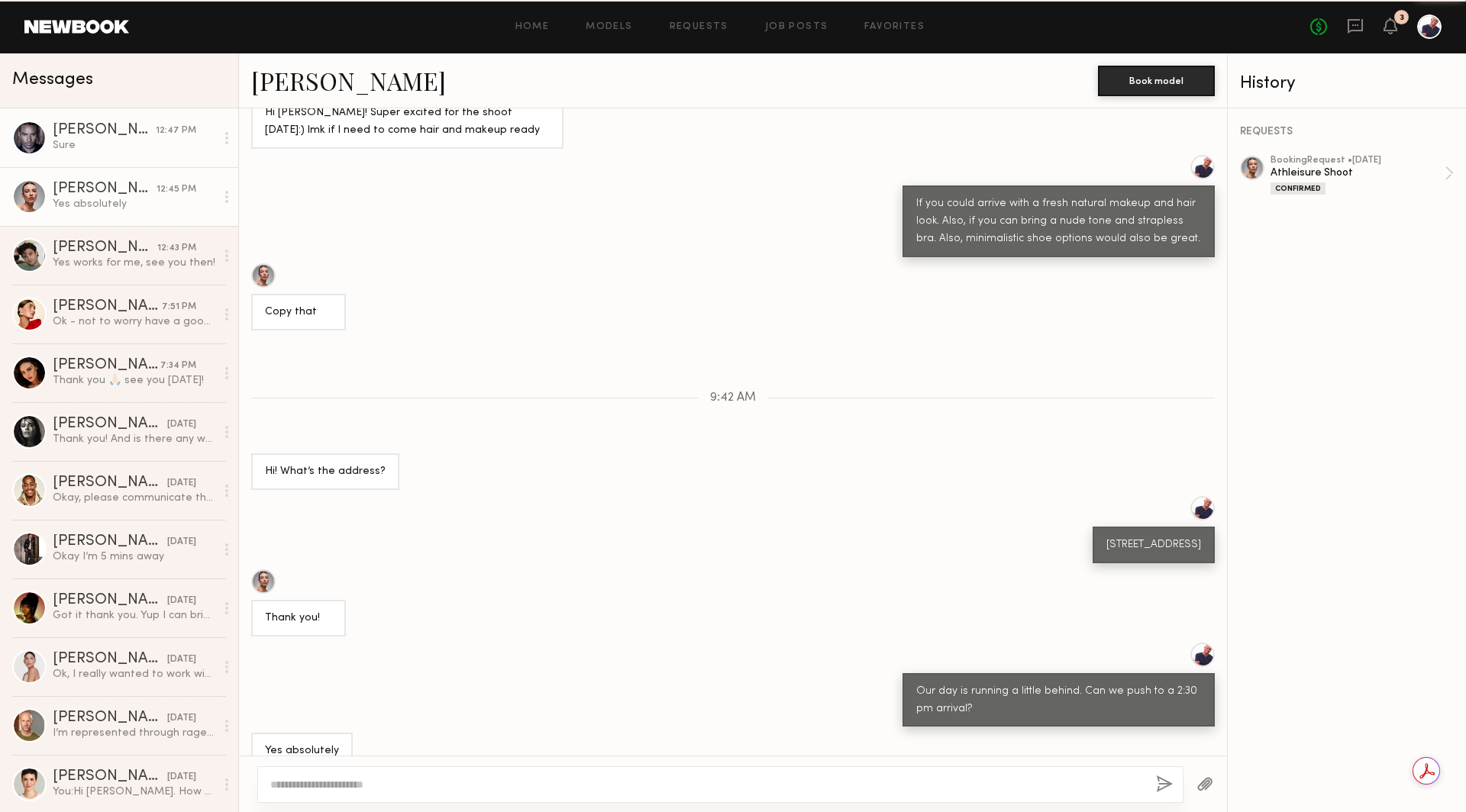
click at [109, 149] on div "Sure" at bounding box center [134, 145] width 163 height 14
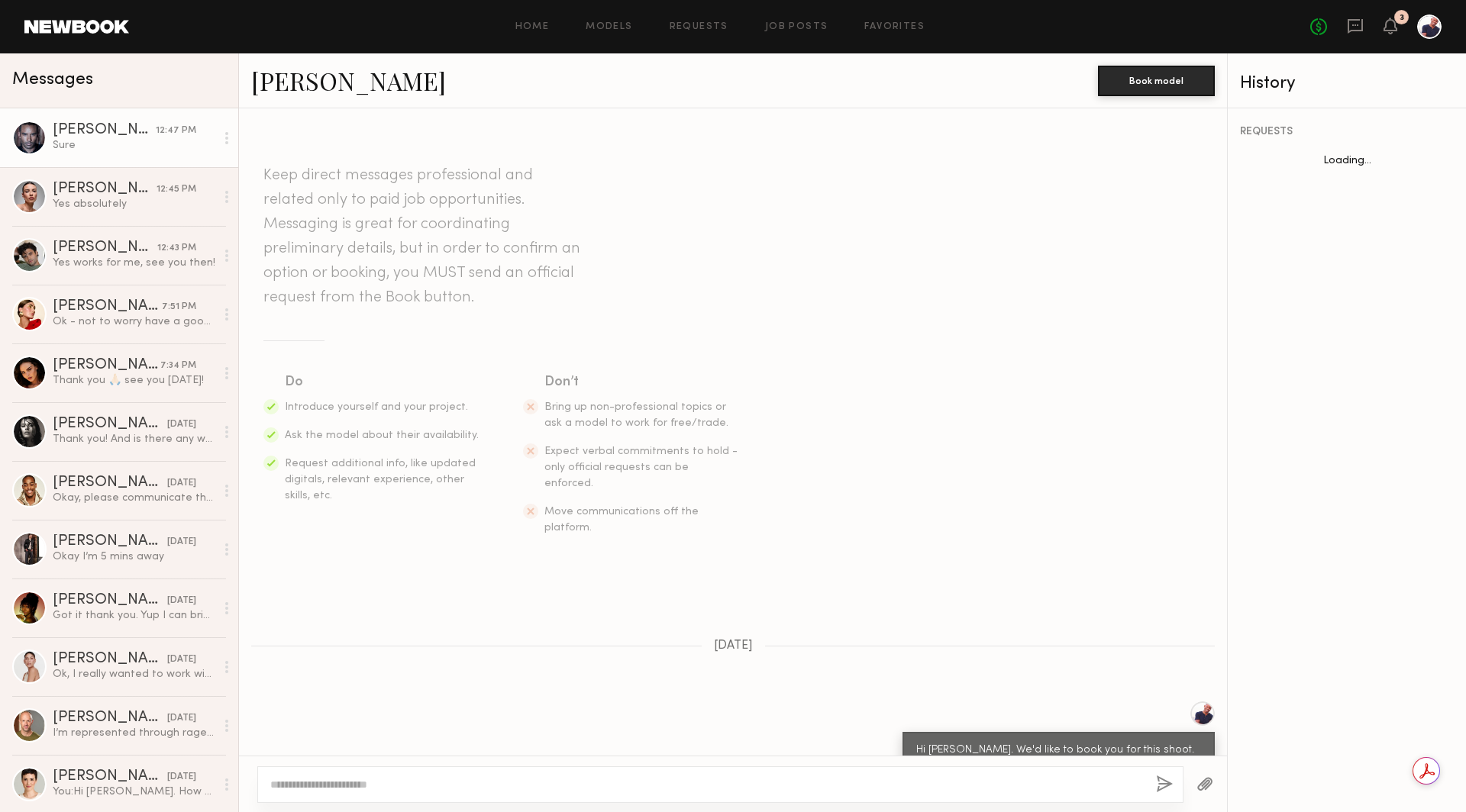
scroll to position [681, 0]
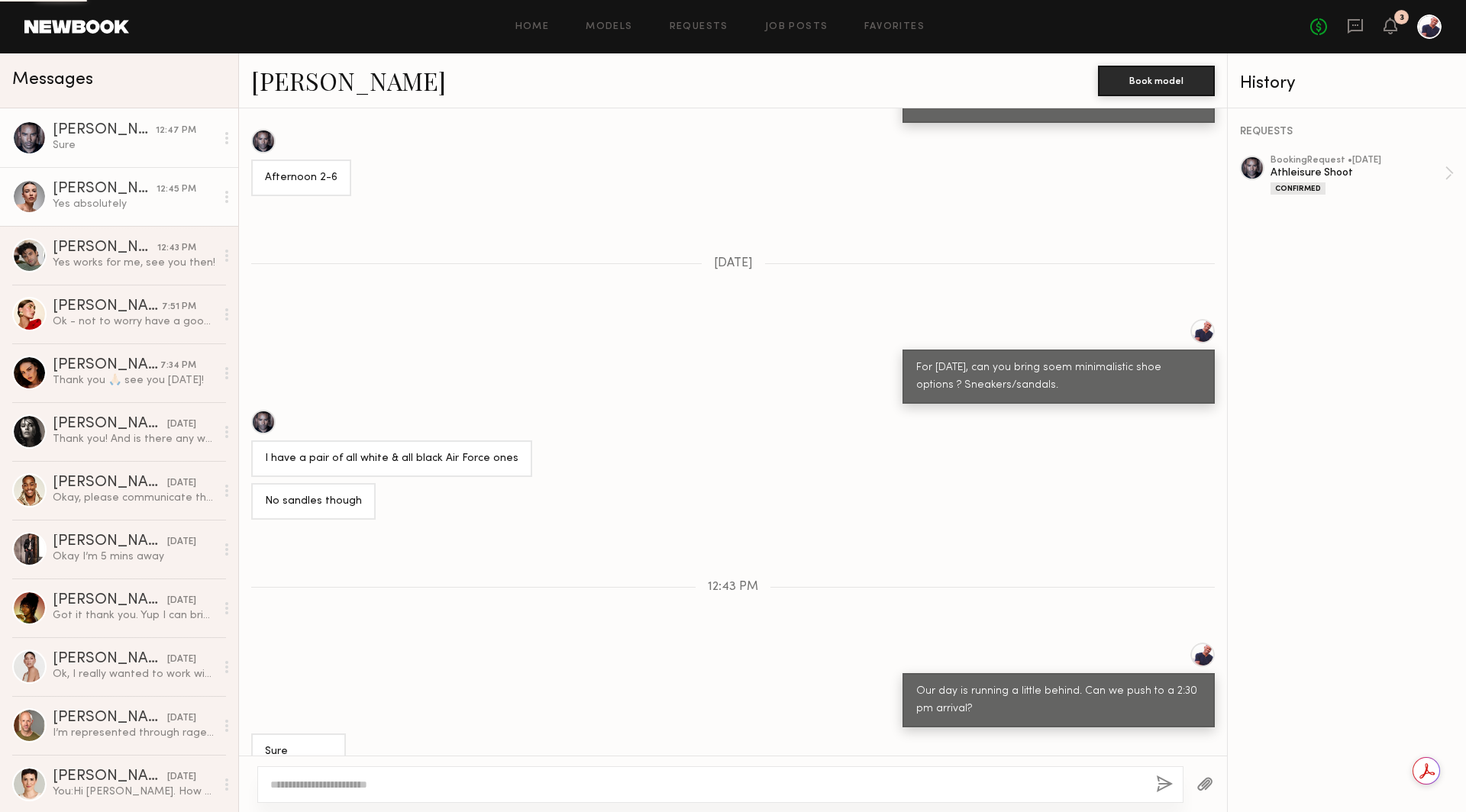
click at [109, 185] on div "Emma H." at bounding box center [104, 189] width 104 height 15
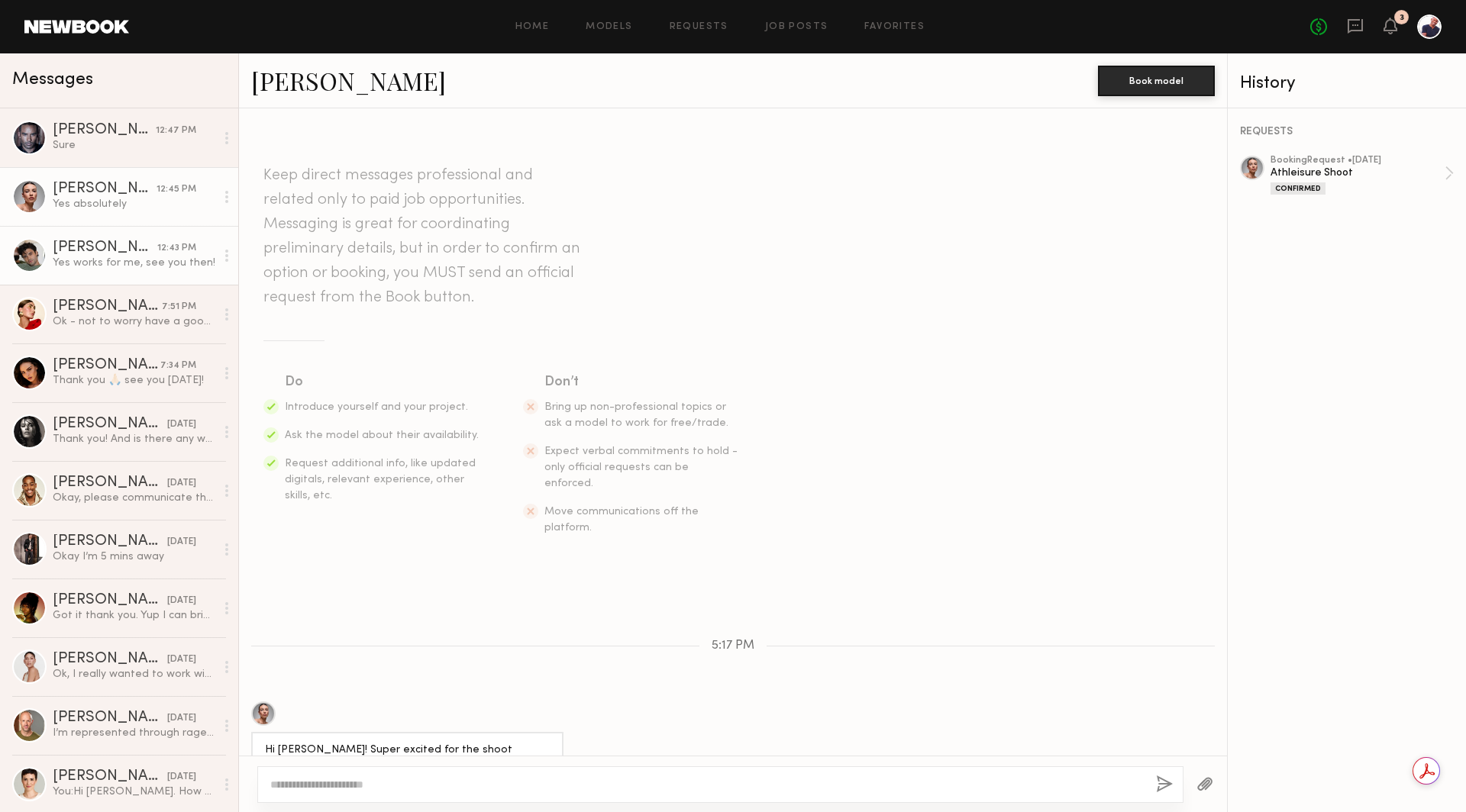
scroll to position [637, 0]
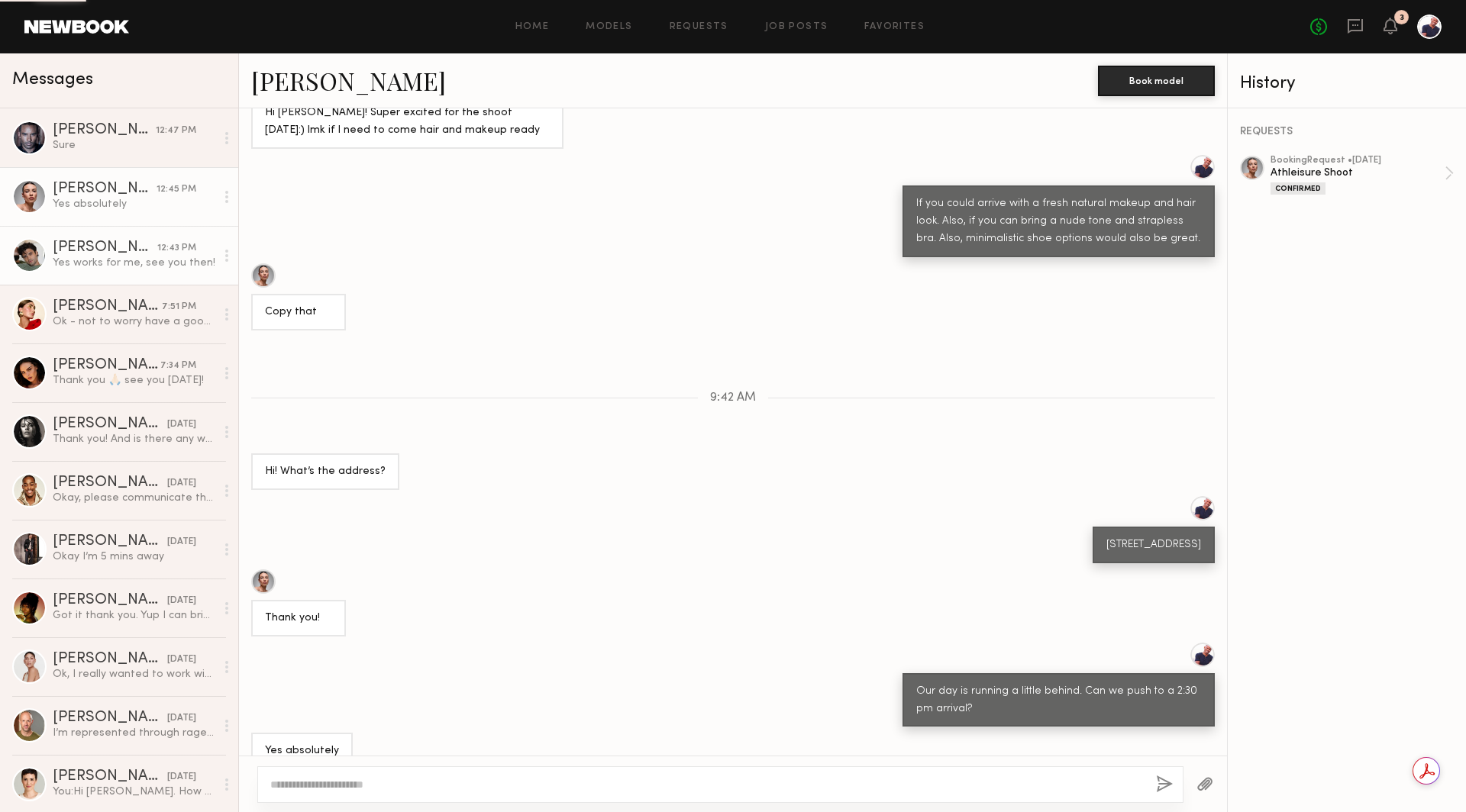
click at [108, 261] on div "Yes works for me, see you then!" at bounding box center [134, 263] width 163 height 14
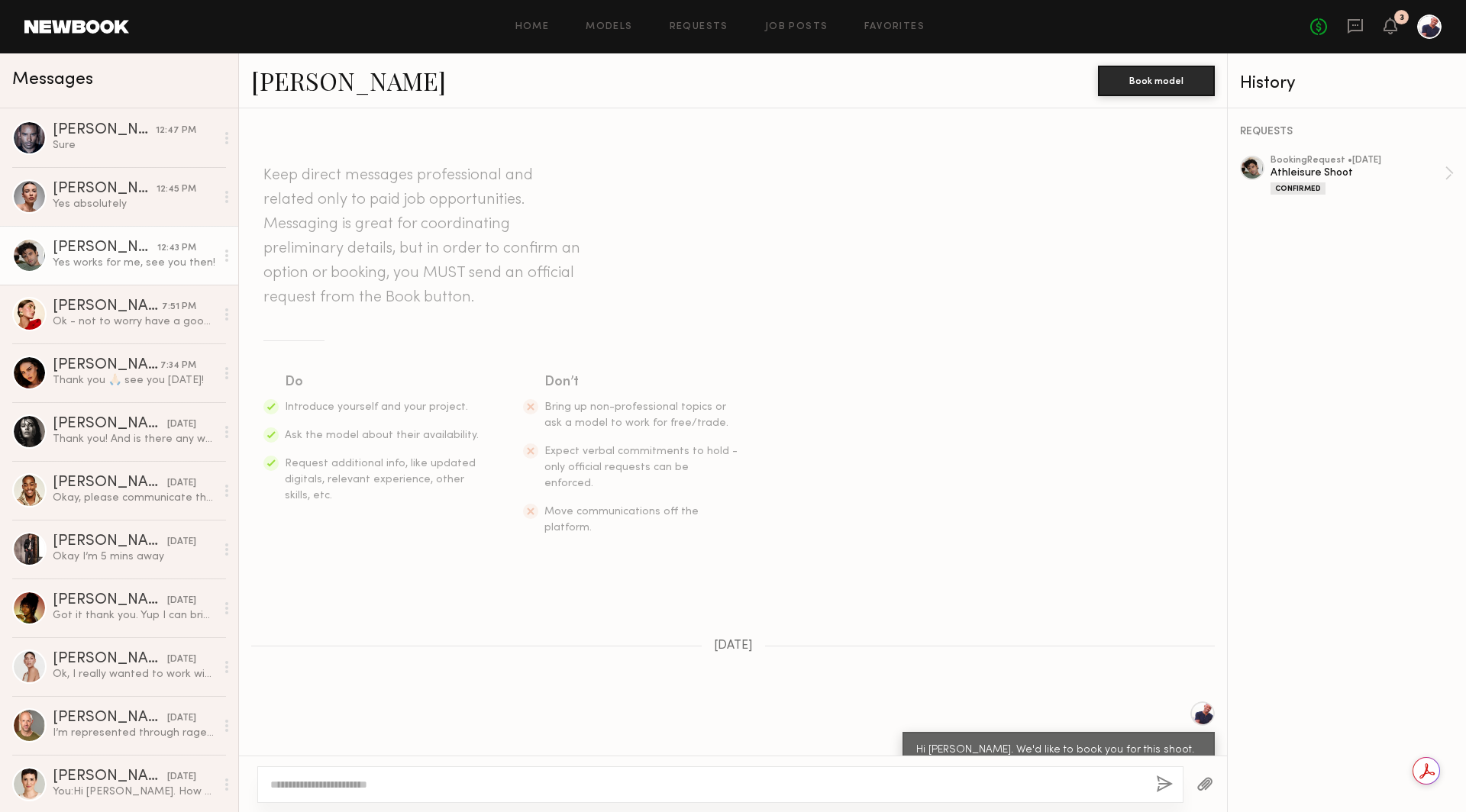
scroll to position [855, 0]
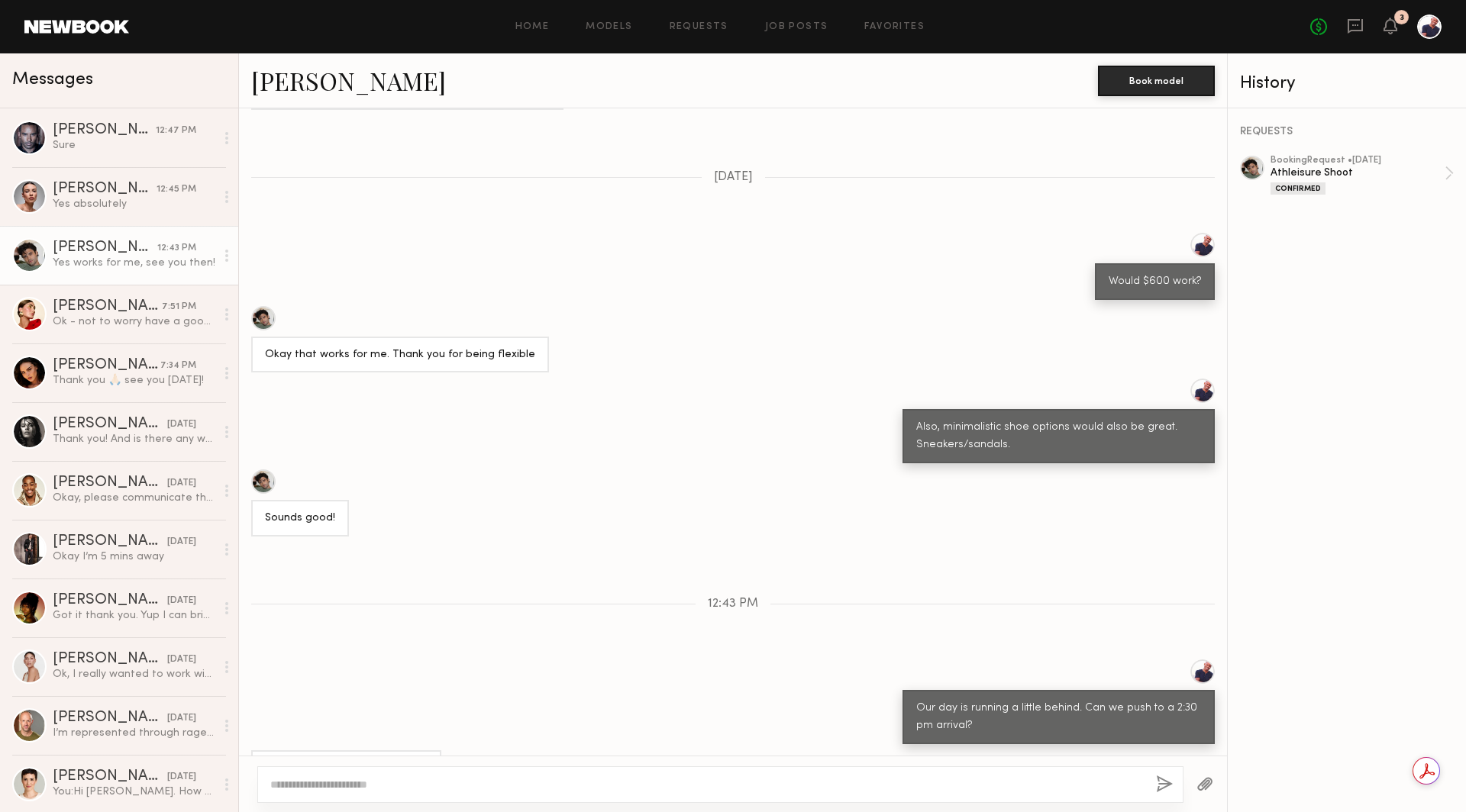
click at [81, 22] on link at bounding box center [77, 26] width 104 height 14
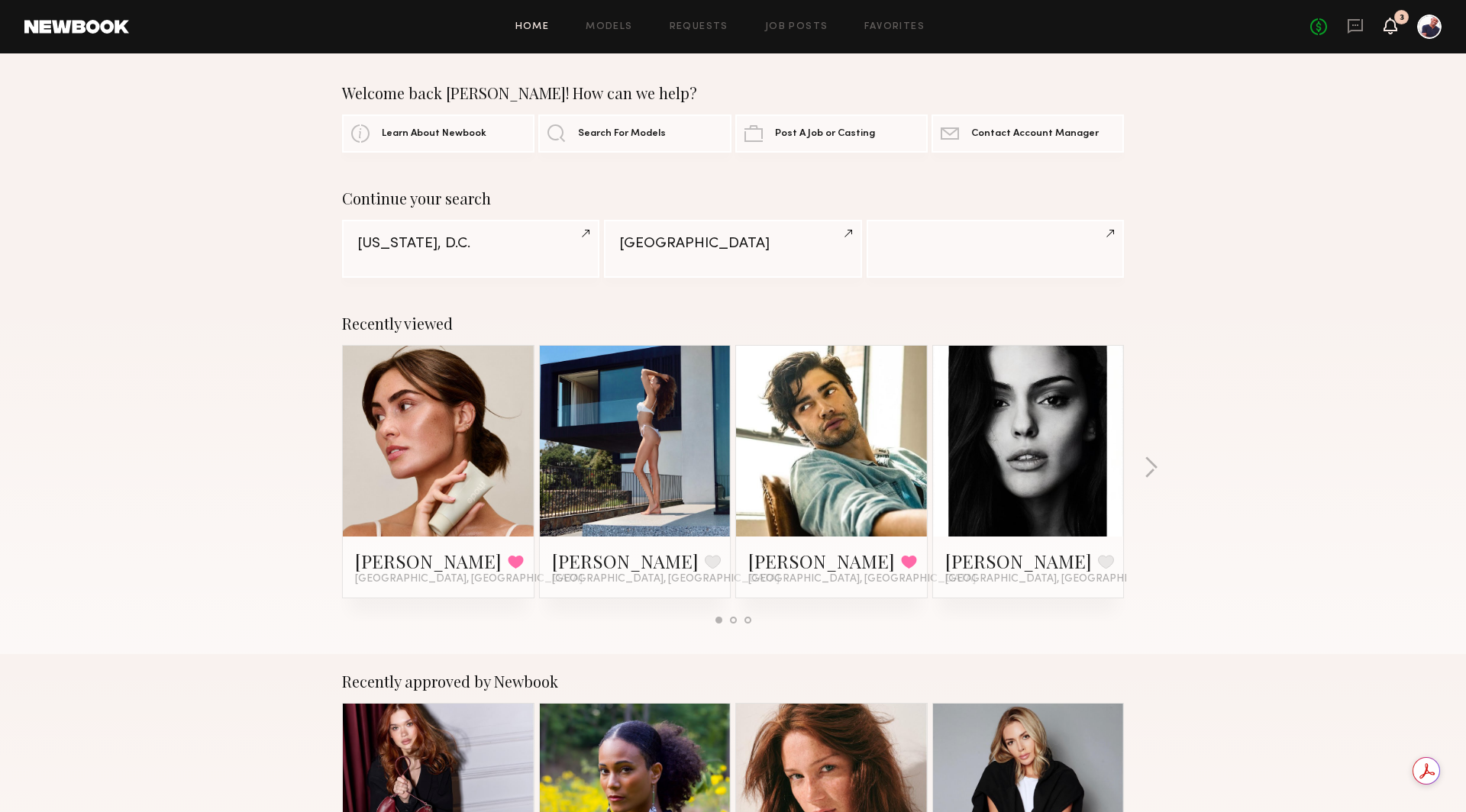
click at [1390, 31] on icon at bounding box center [1390, 25] width 13 height 11
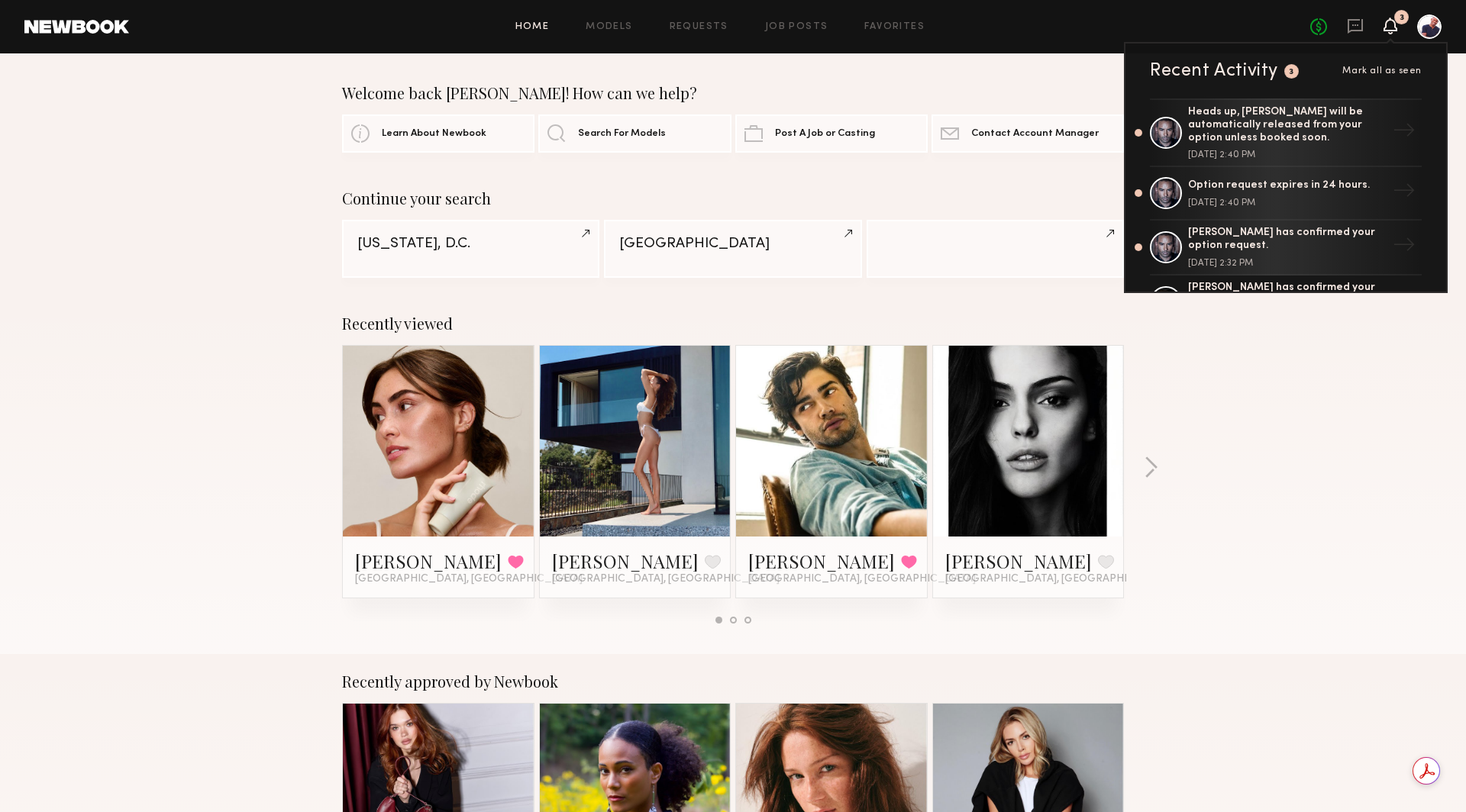
click at [1383, 67] on span "Mark all as seen" at bounding box center [1382, 71] width 79 height 9
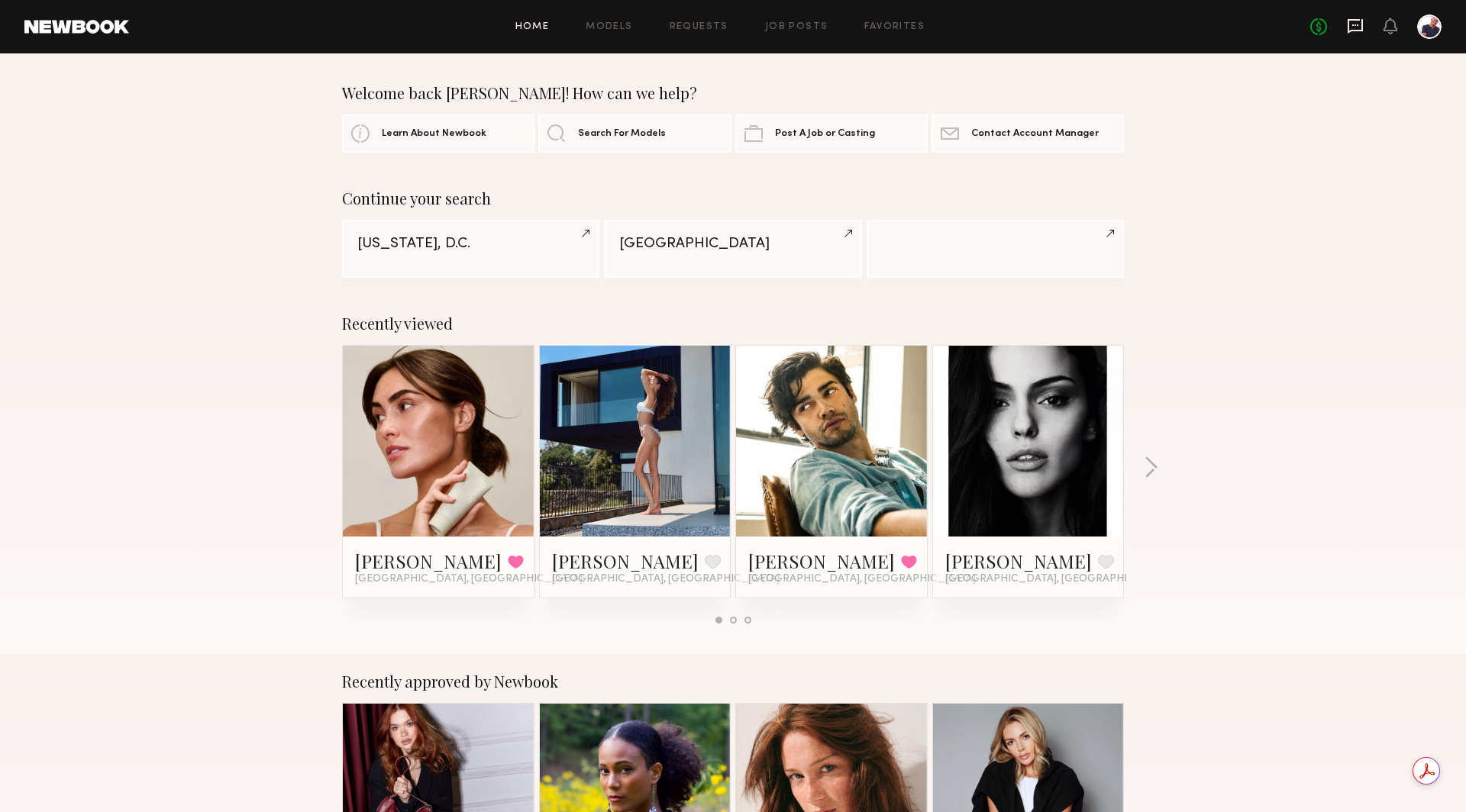
click at [1360, 24] on icon at bounding box center [1355, 26] width 17 height 17
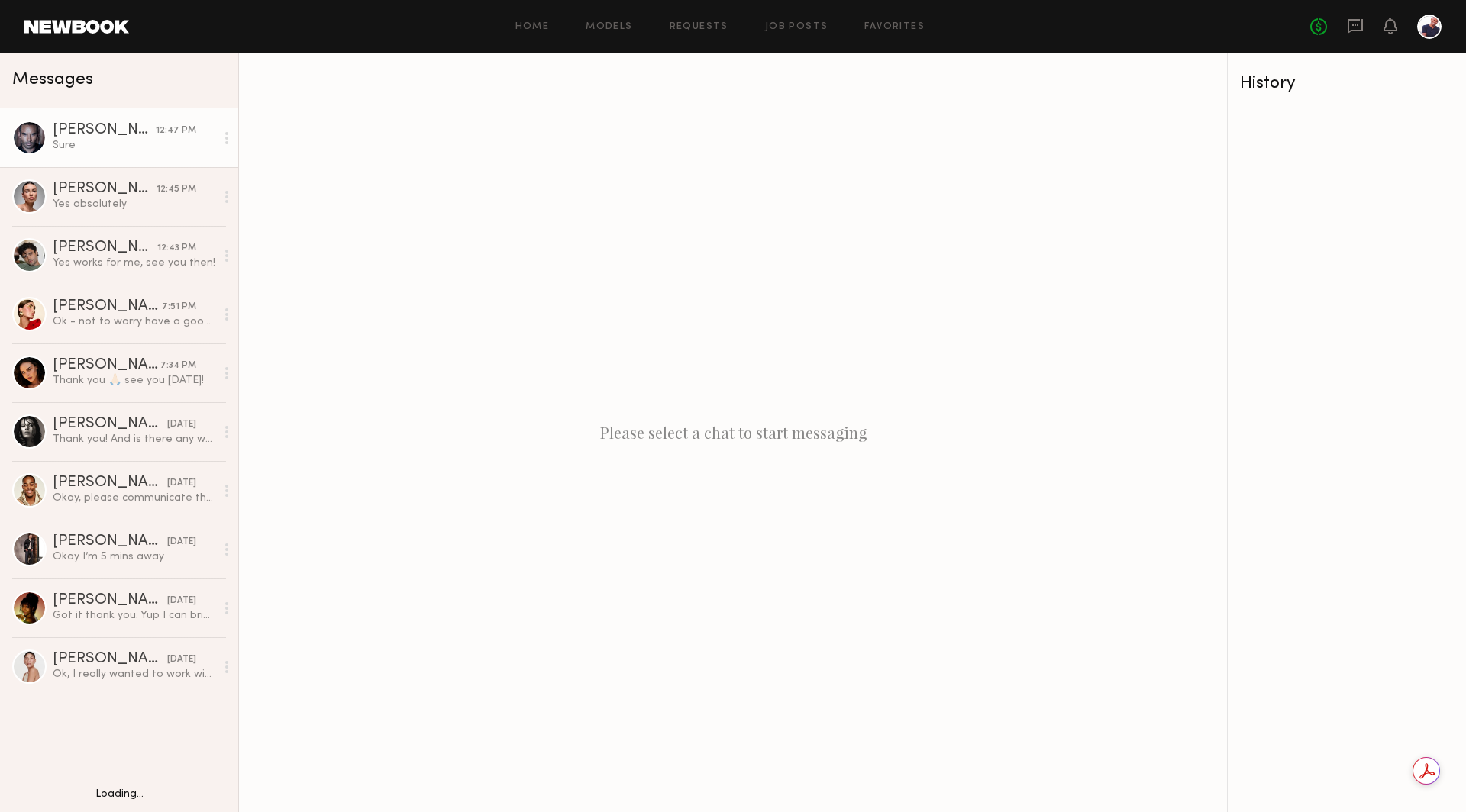
click at [123, 138] on div "Ricky J. 12:47 PM Sure" at bounding box center [134, 138] width 163 height 30
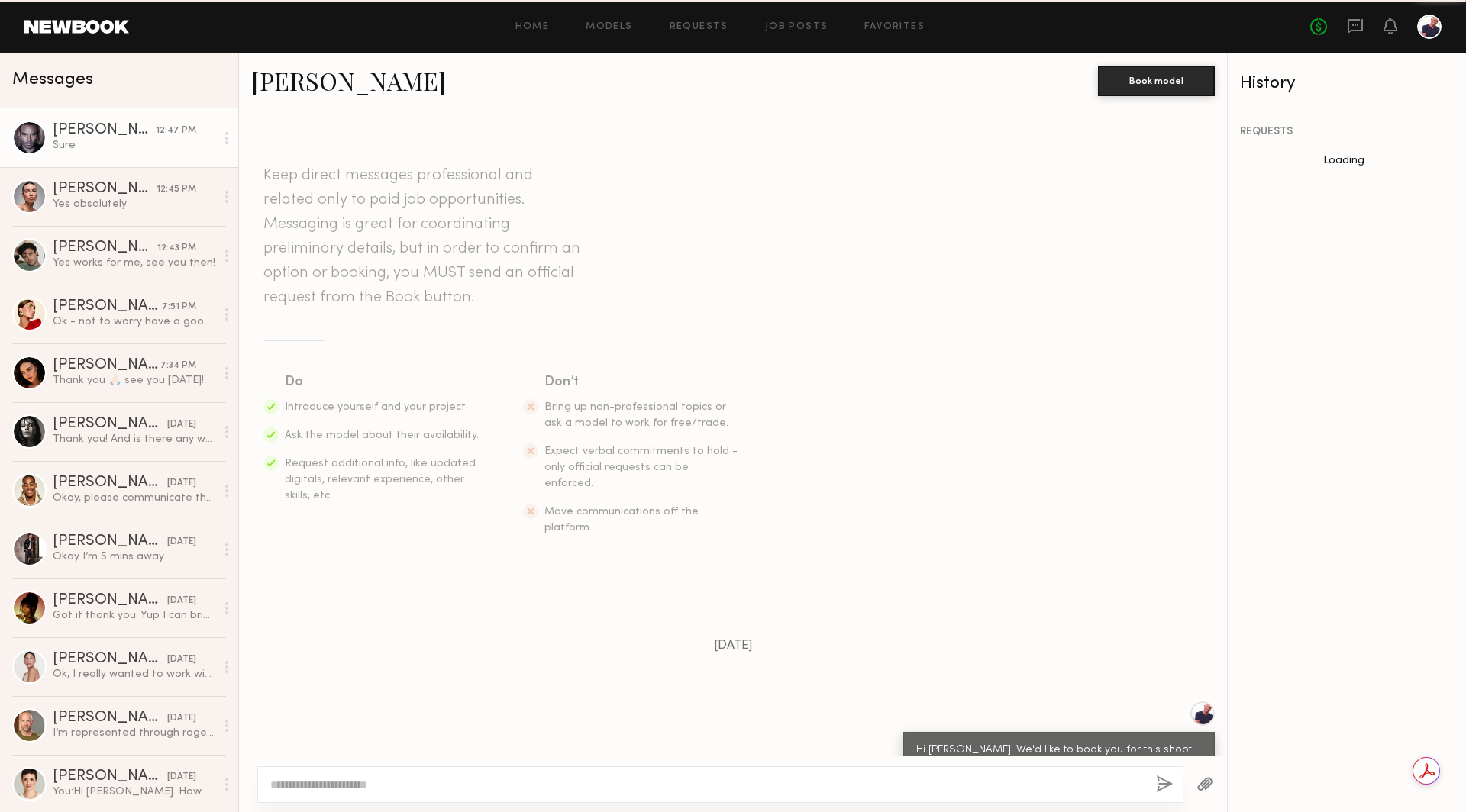
scroll to position [681, 0]
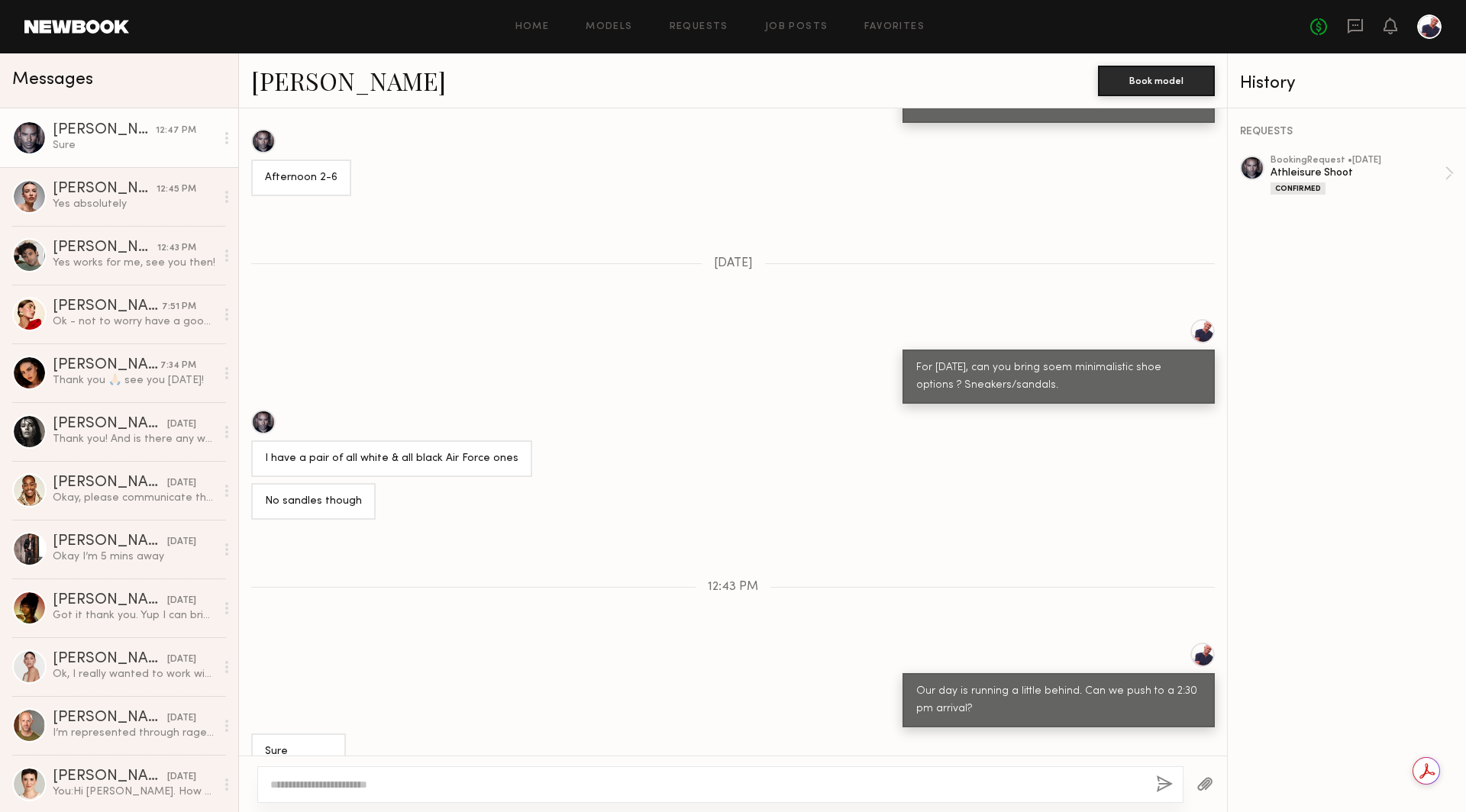
click at [455, 782] on textarea at bounding box center [707, 784] width 873 height 15
type textarea "**********"
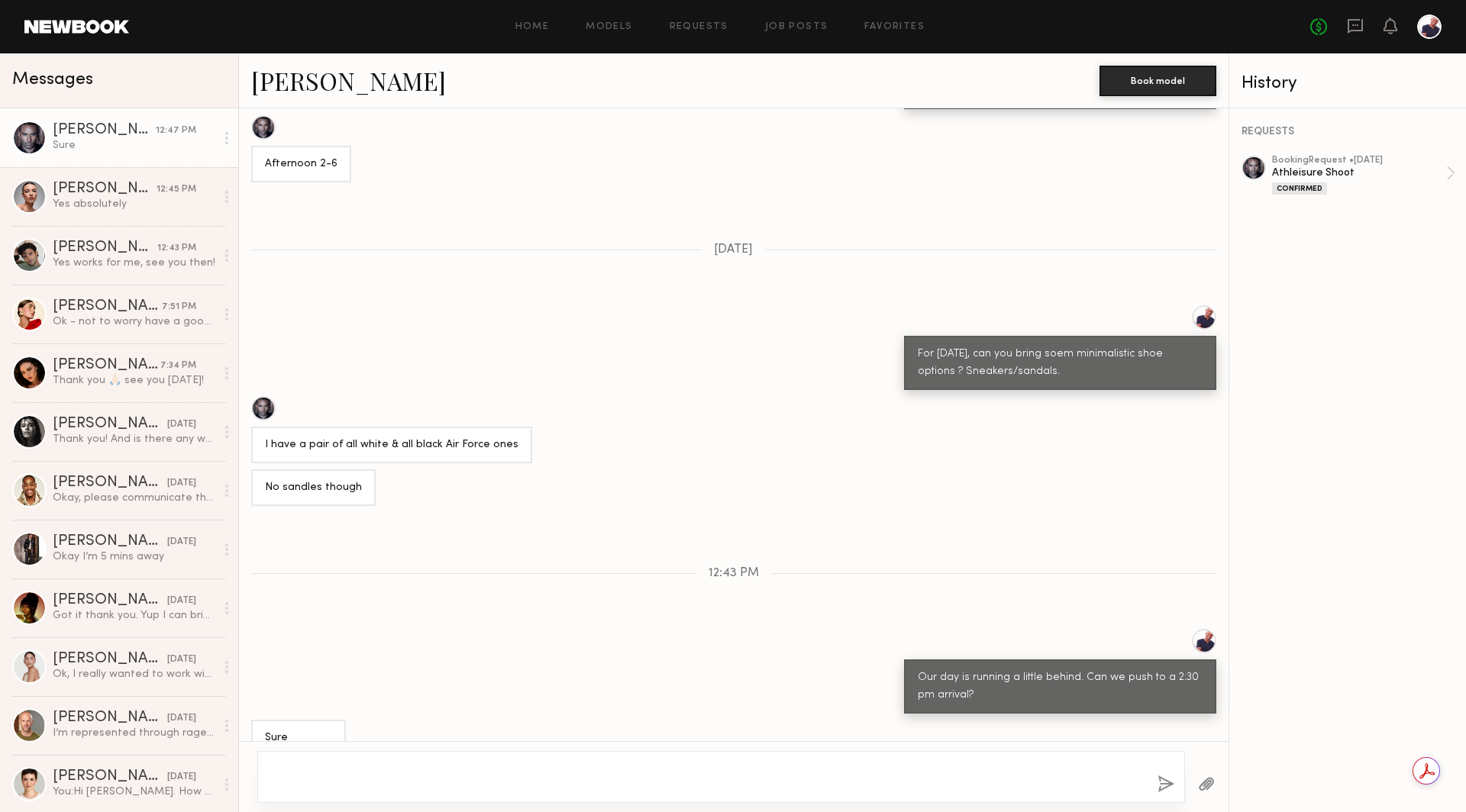
click at [1029, 780] on textarea at bounding box center [708, 777] width 875 height 31
type textarea "**********"
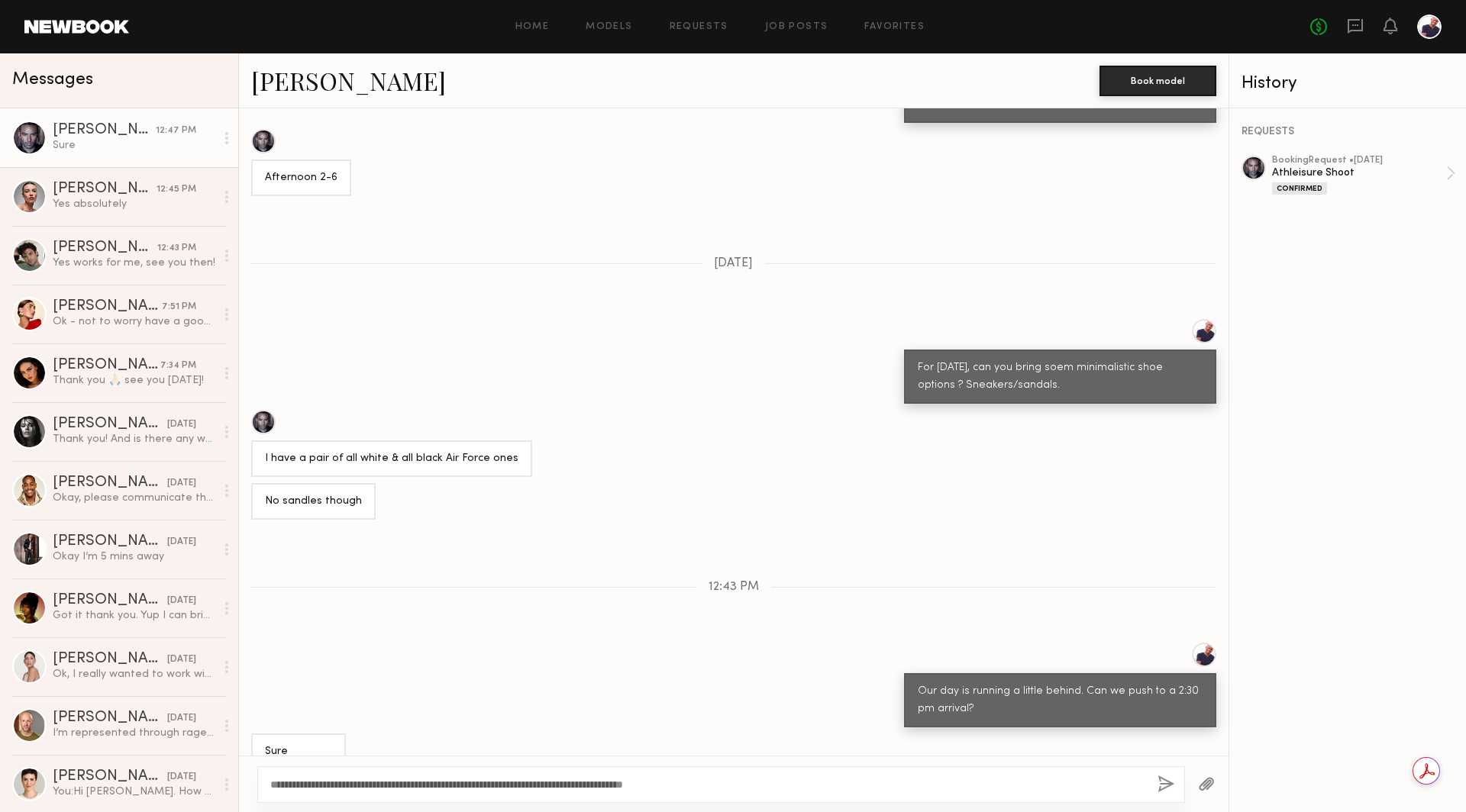
type textarea "**********"
click at [1170, 786] on button "button" at bounding box center [1166, 785] width 17 height 19
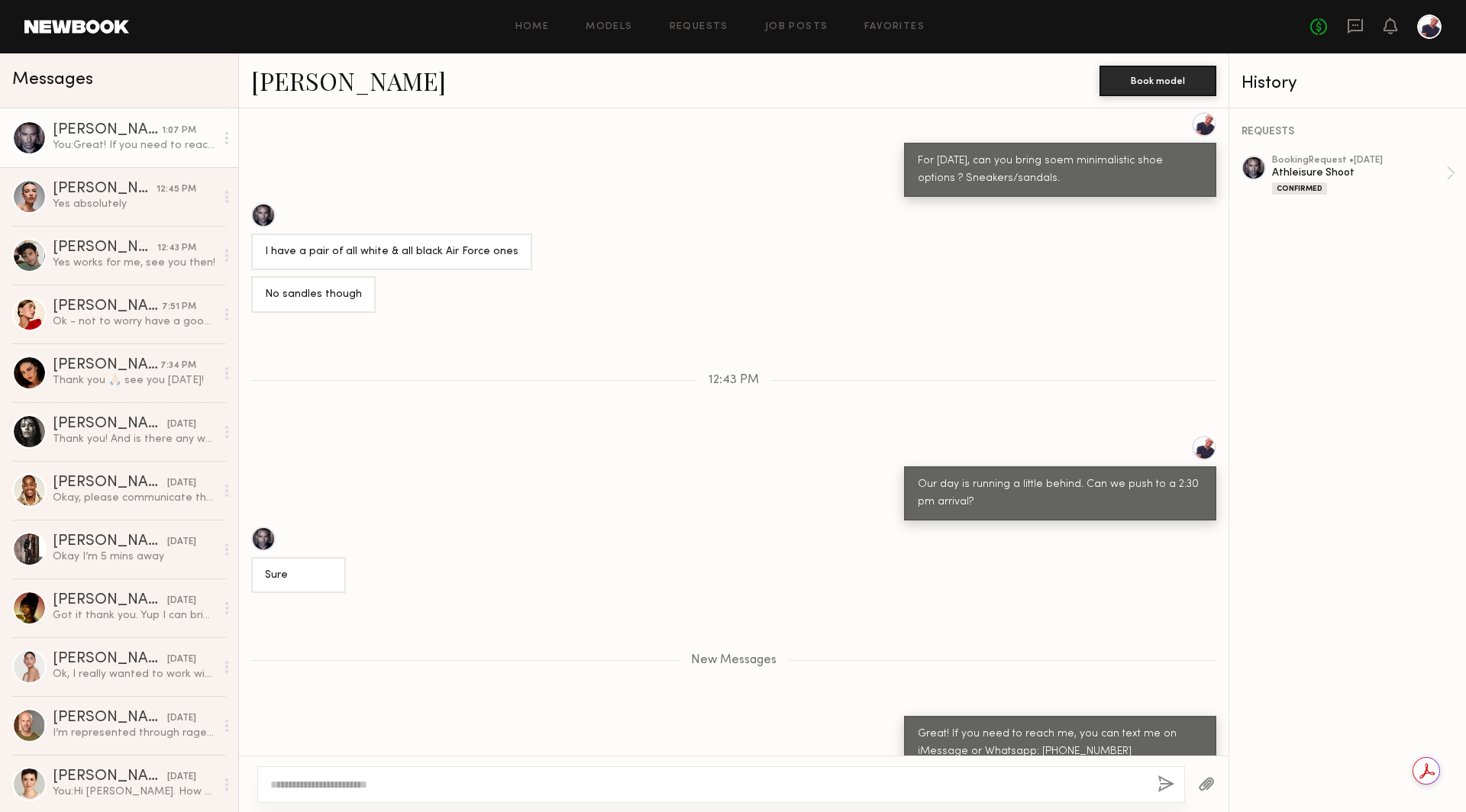
scroll to position [982, 0]
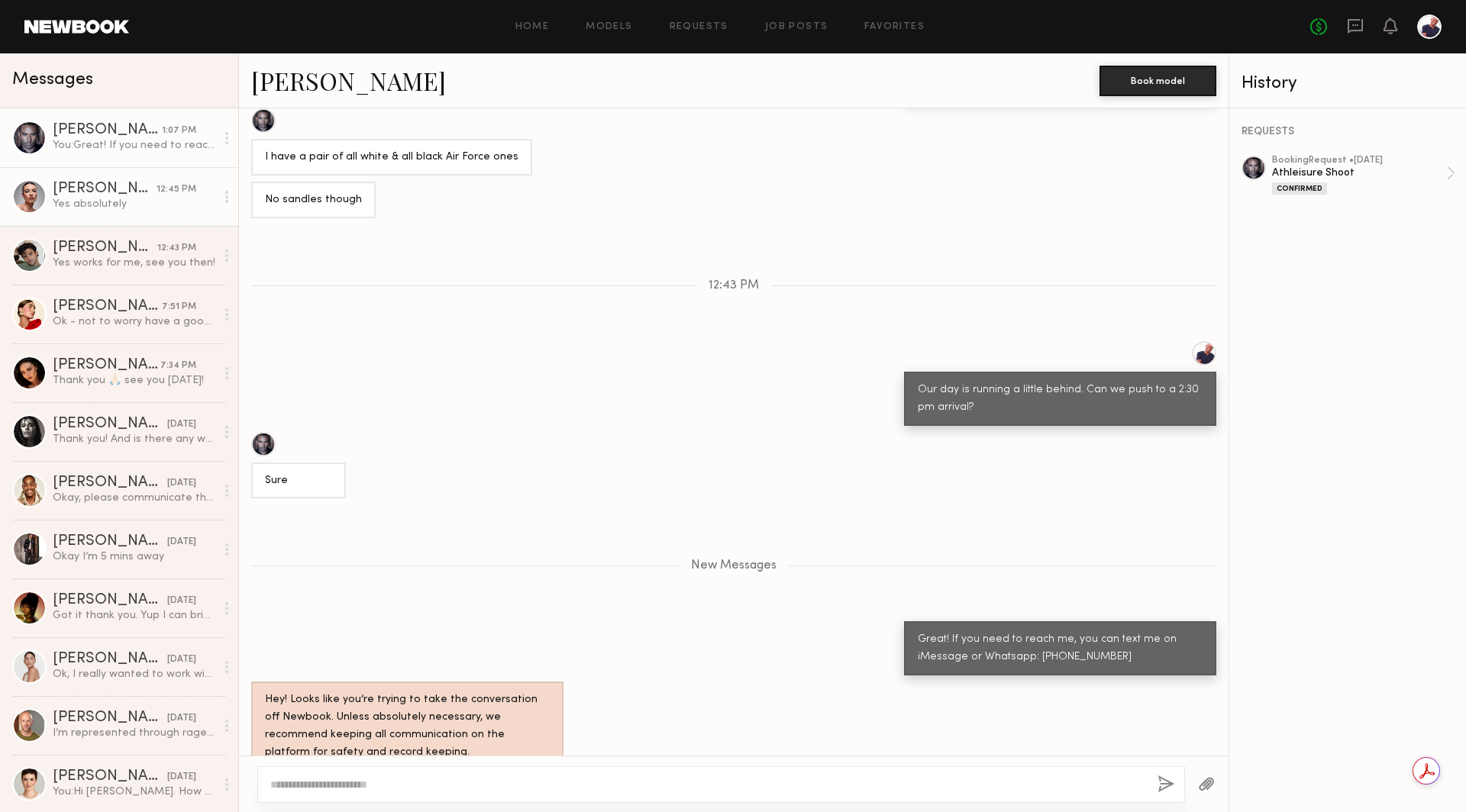
click at [102, 205] on div "Yes absolutely" at bounding box center [134, 204] width 163 height 14
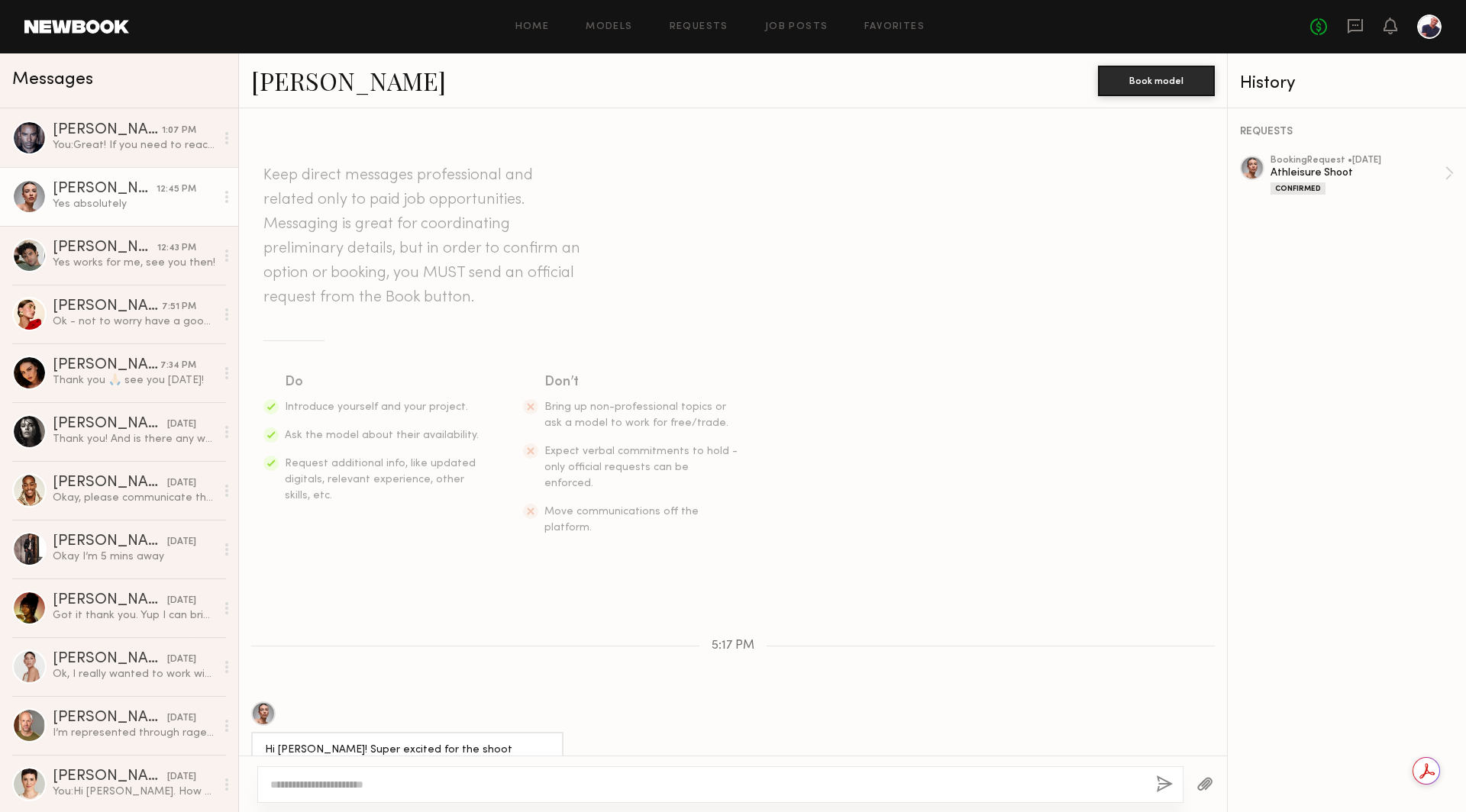
scroll to position [637, 0]
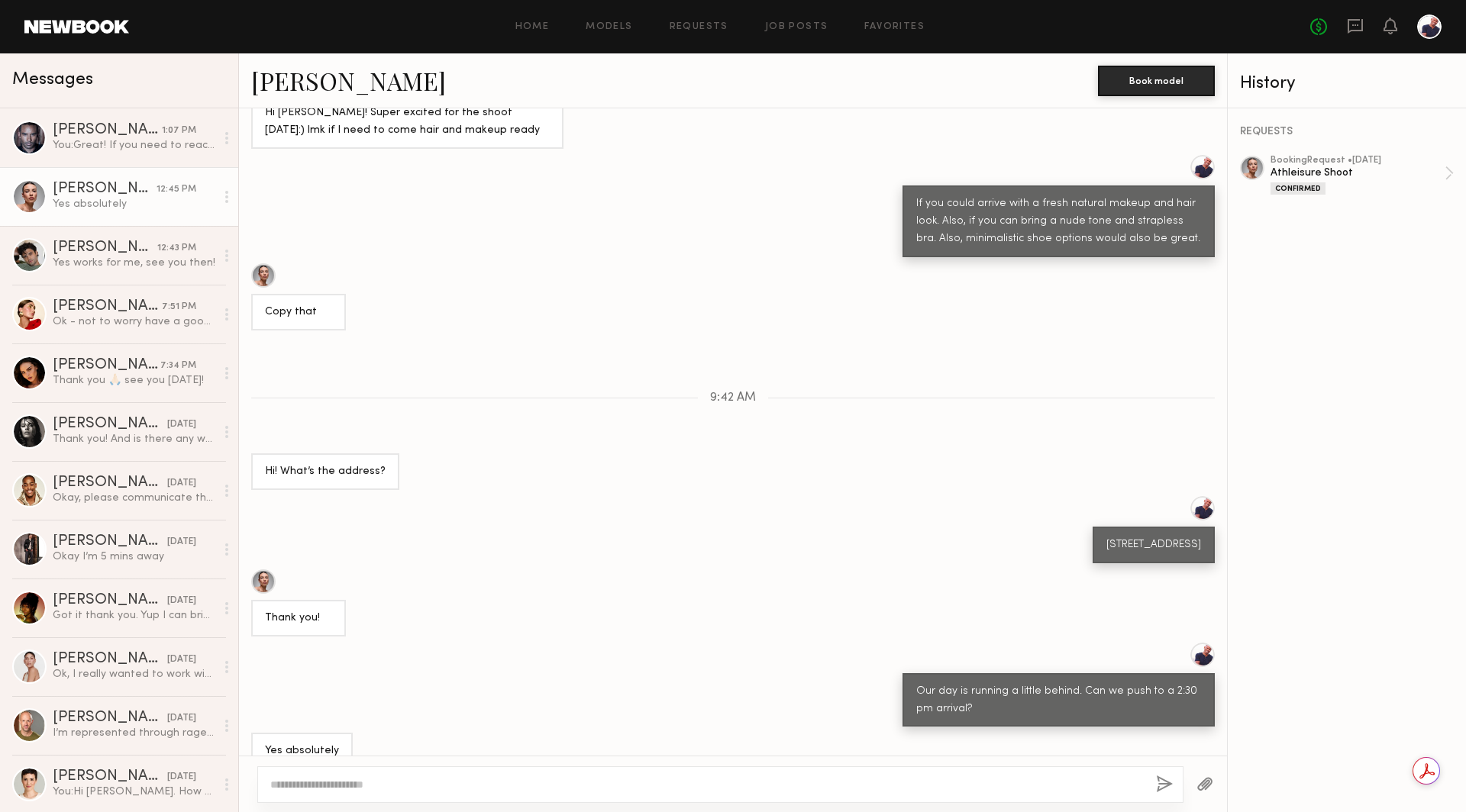
click at [408, 789] on textarea at bounding box center [707, 784] width 873 height 15
type textarea "**********"
click at [1166, 784] on button "button" at bounding box center [1166, 785] width 17 height 19
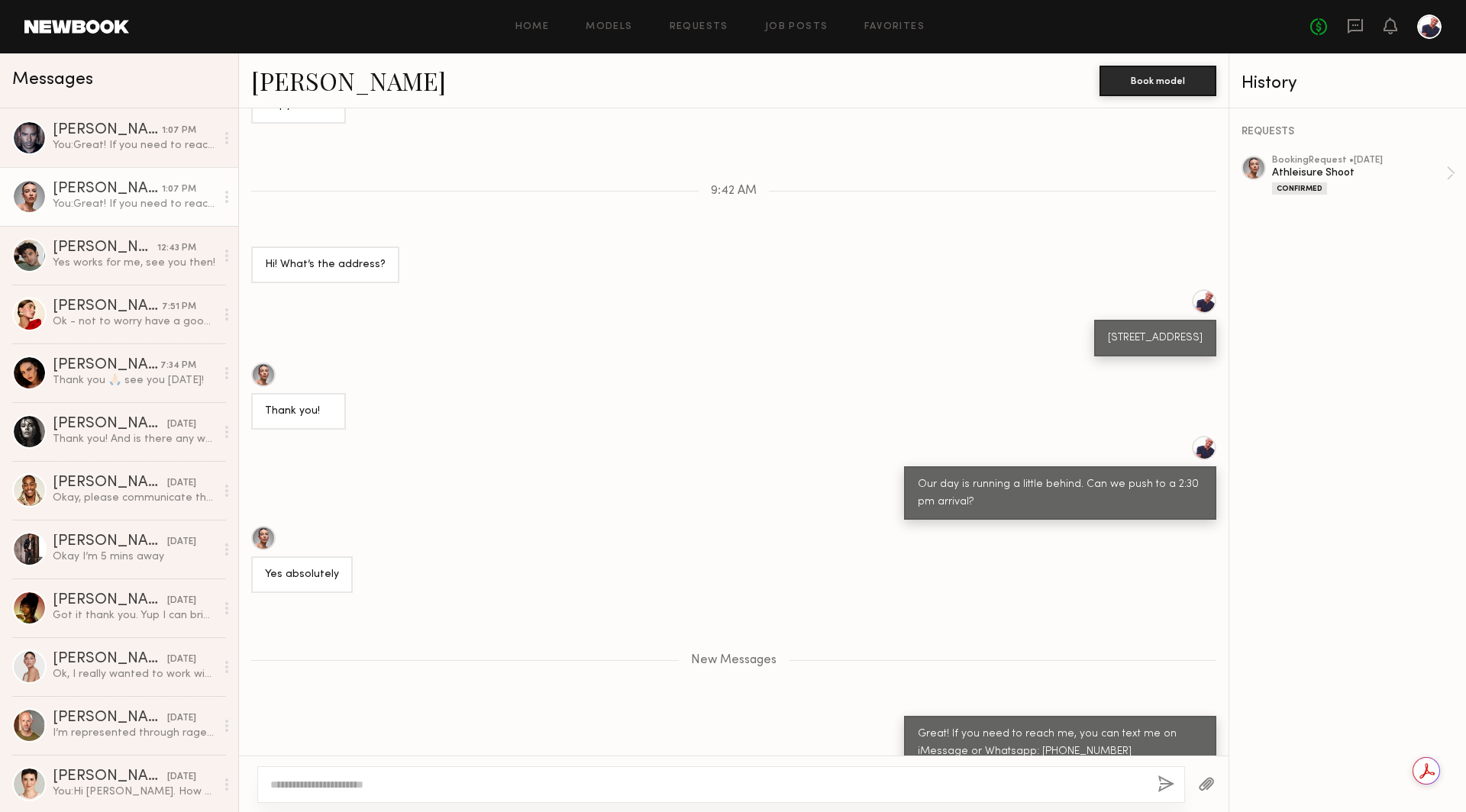
scroll to position [939, 0]
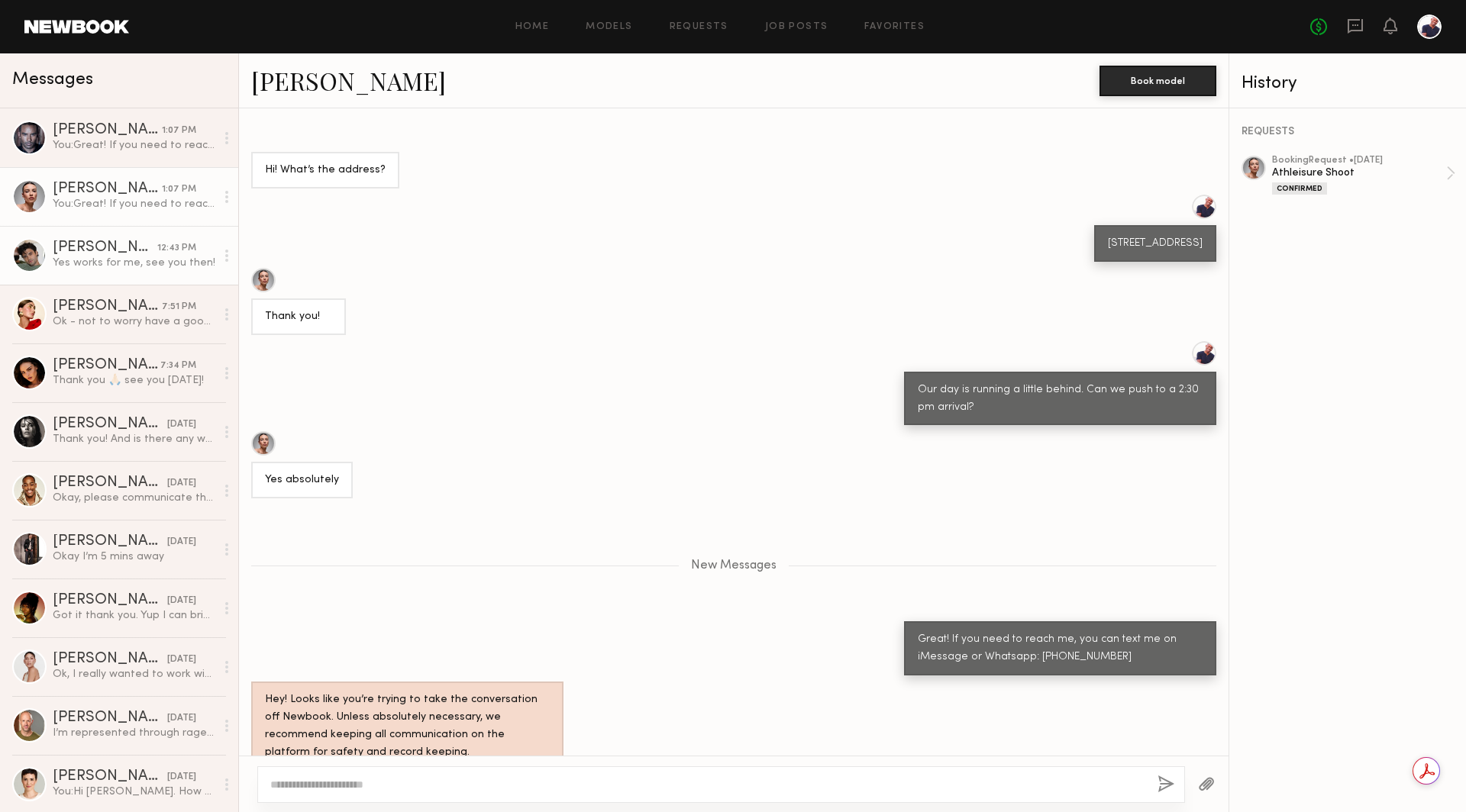
click at [111, 246] on div "Jason K." at bounding box center [105, 248] width 104 height 15
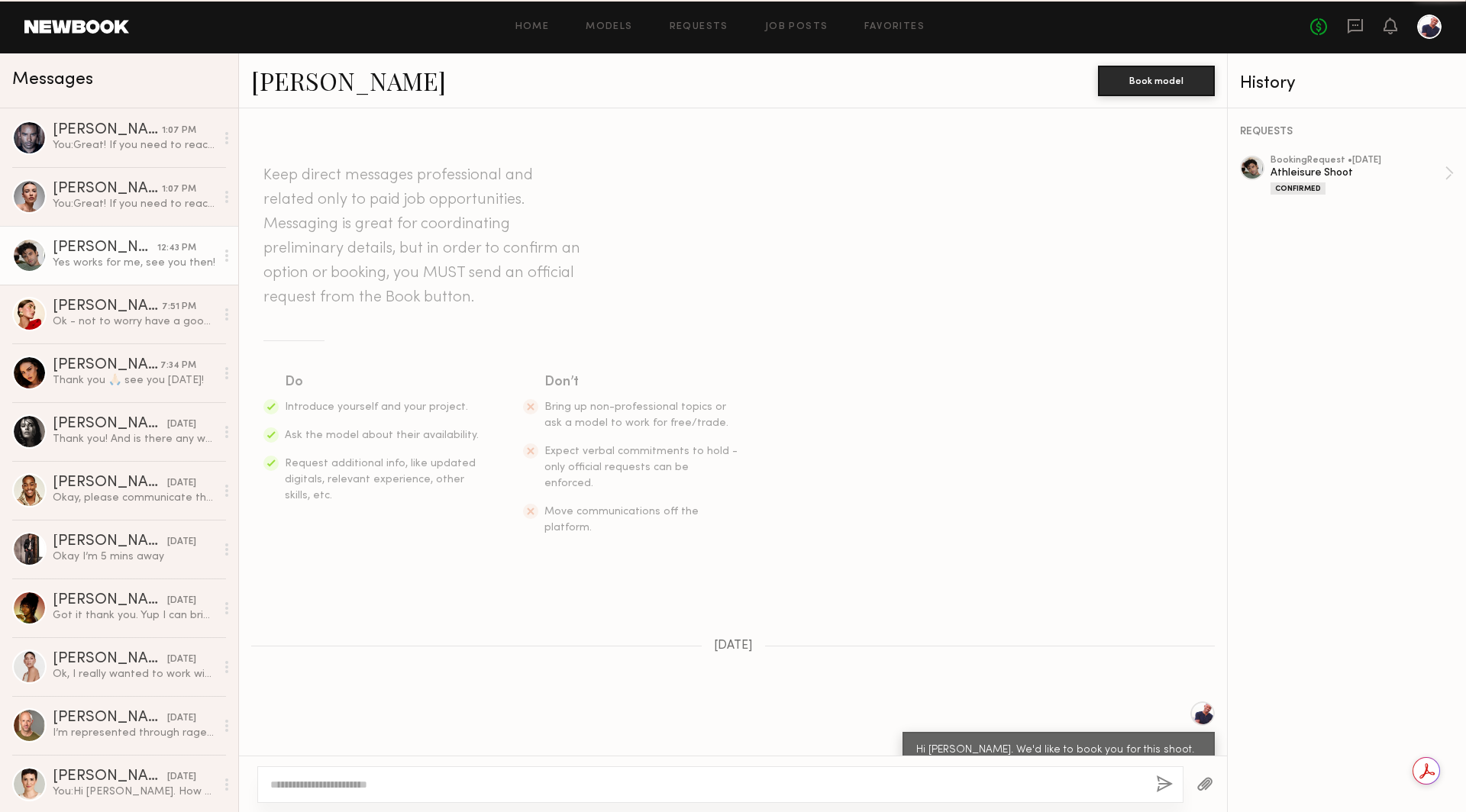
scroll to position [855, 0]
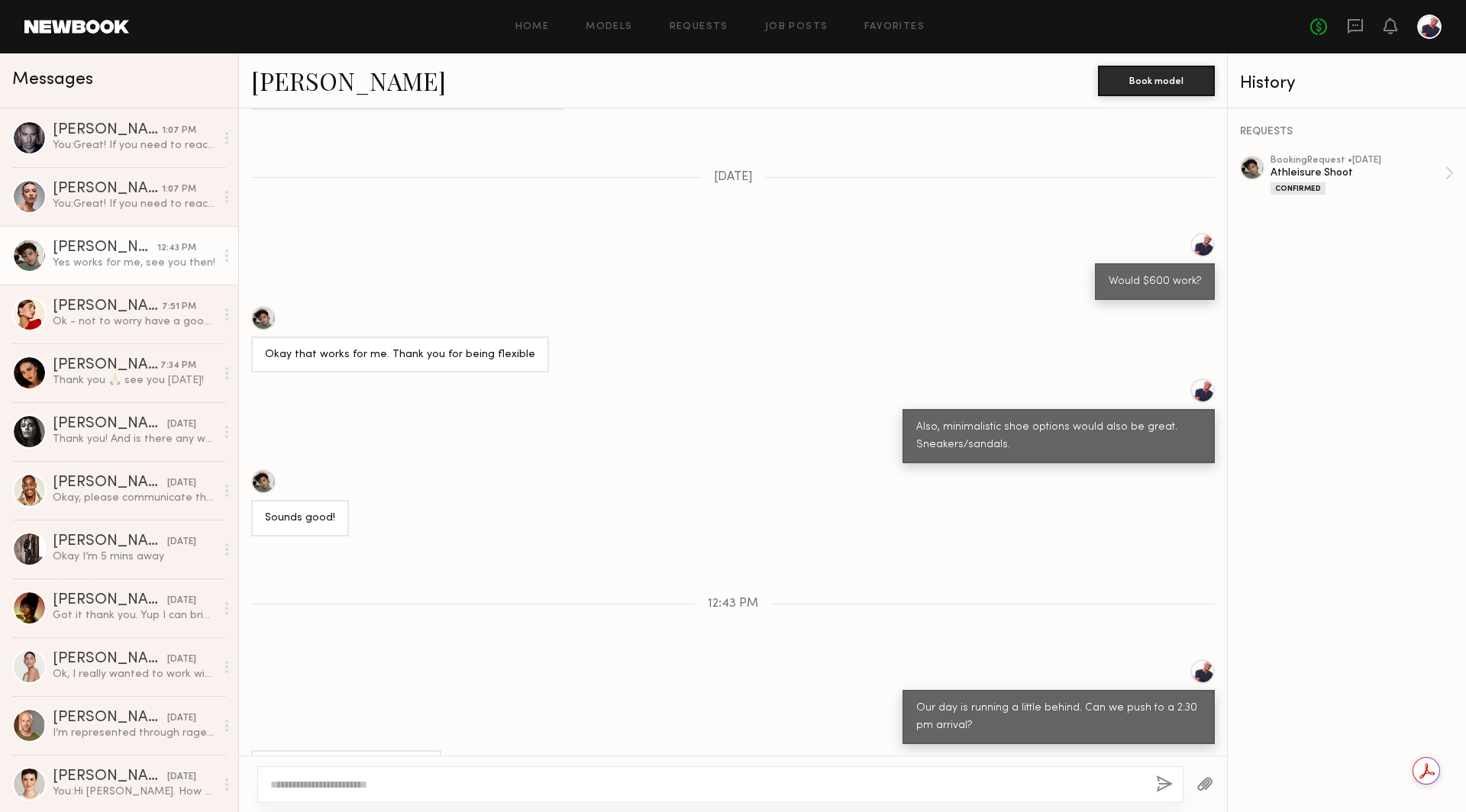
click at [466, 783] on textarea at bounding box center [707, 784] width 873 height 15
type textarea "**********"
click at [1161, 784] on button "button" at bounding box center [1166, 785] width 17 height 19
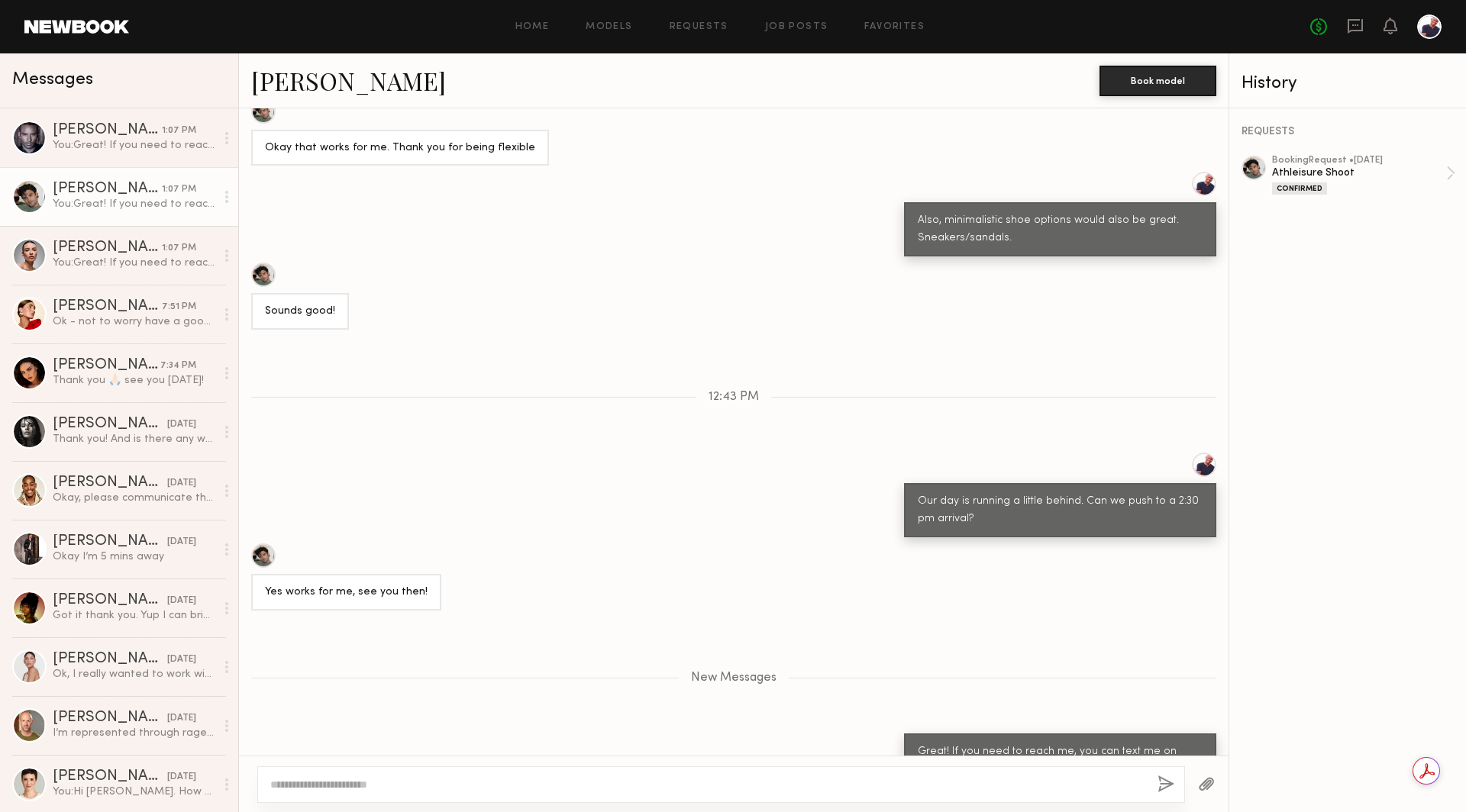
scroll to position [1157, 0]
